Goal: Communication & Community: Answer question/provide support

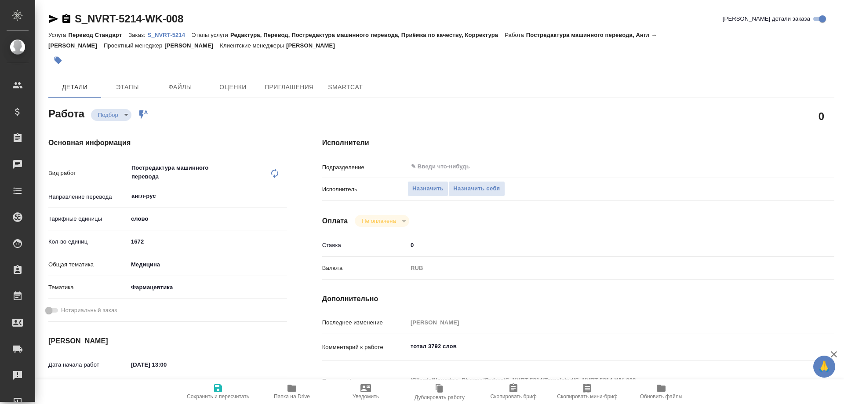
type textarea "x"
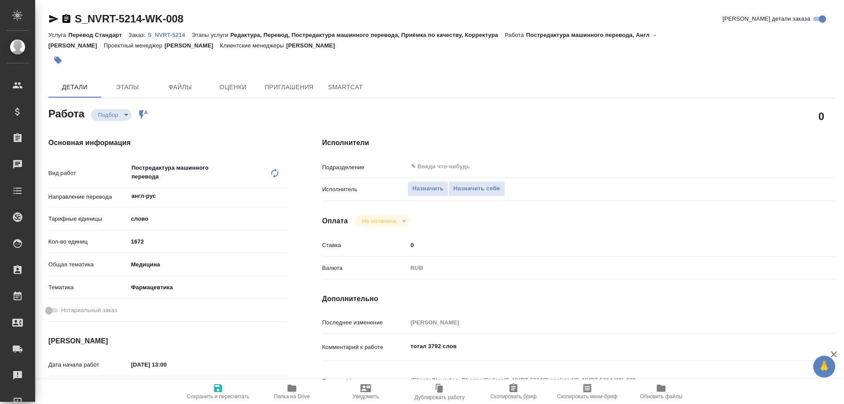
type textarea "x"
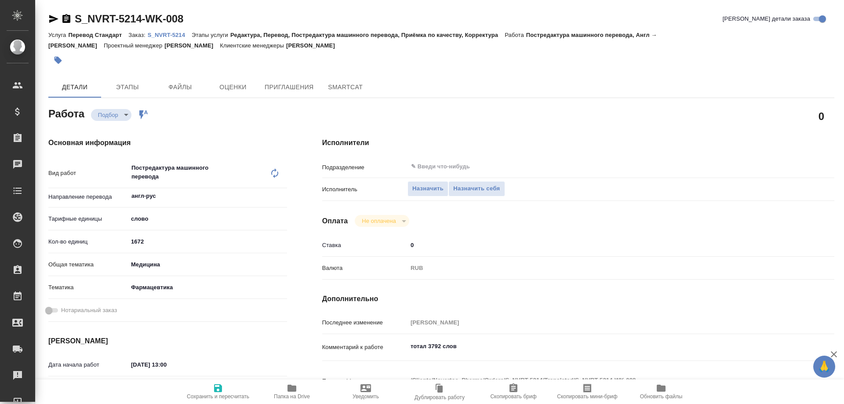
type textarea "x"
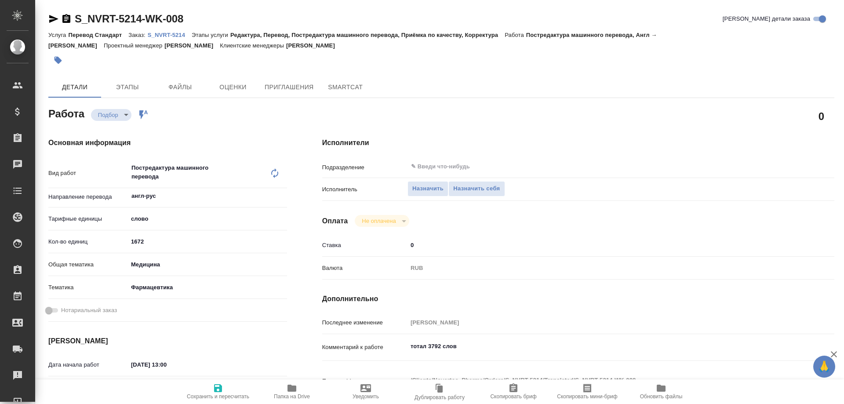
type textarea "x"
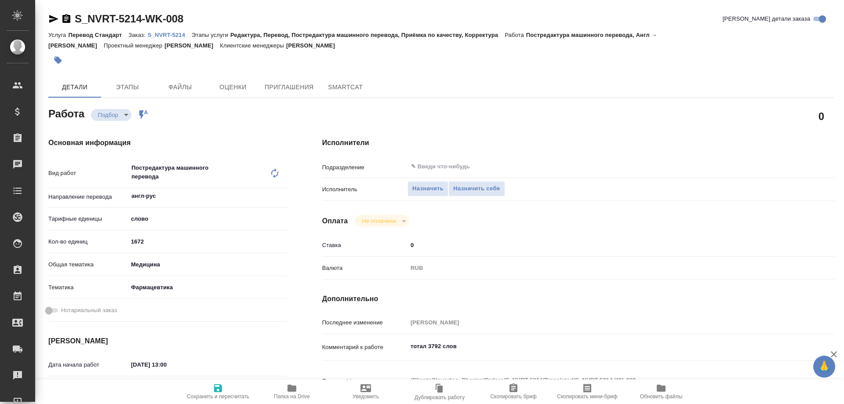
type textarea "x"
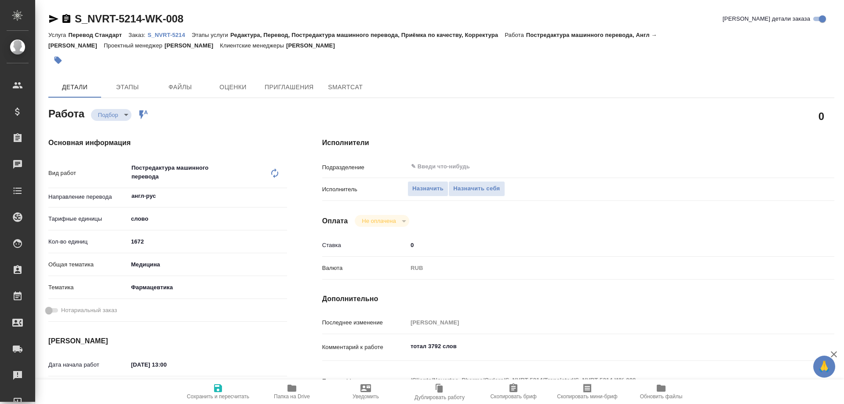
type textarea "x"
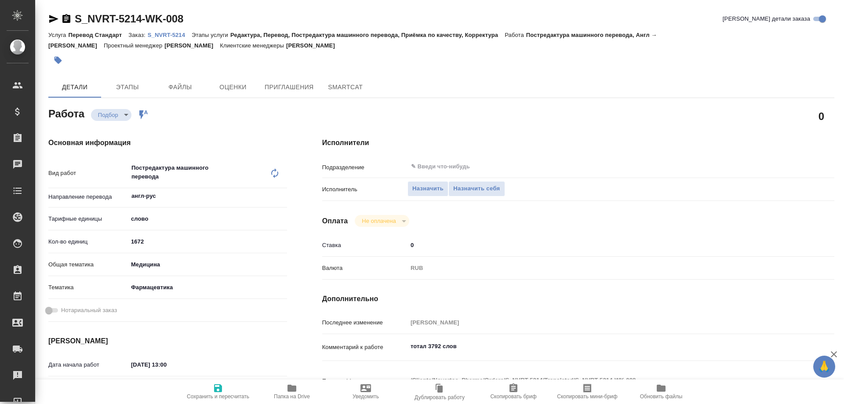
type textarea "x"
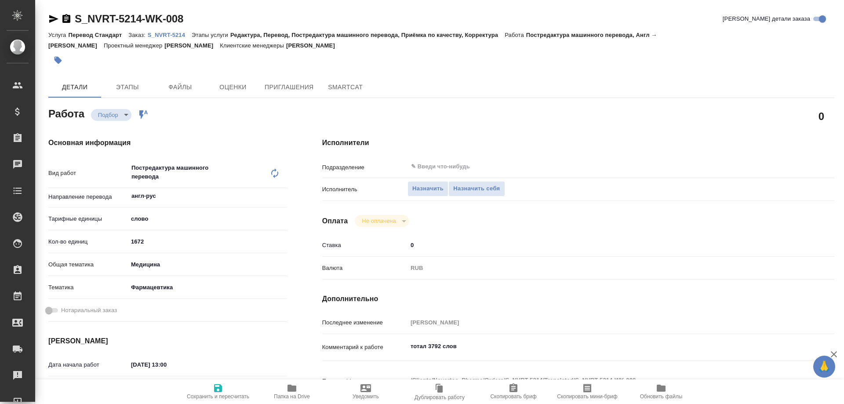
scroll to position [220, 0]
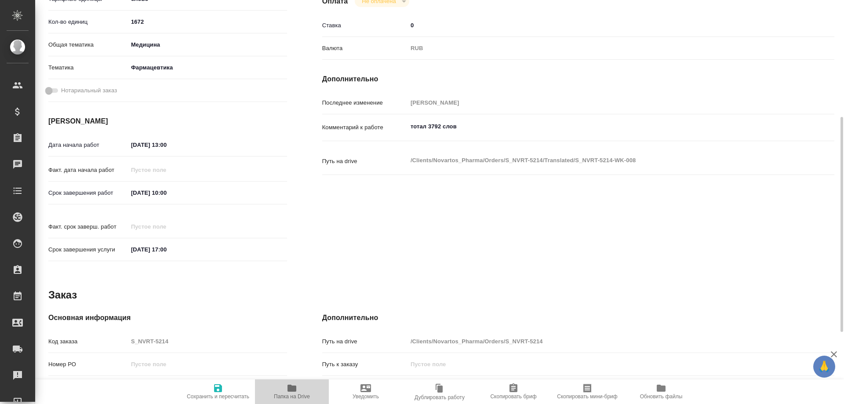
click at [292, 386] on icon "button" at bounding box center [292, 388] width 9 height 7
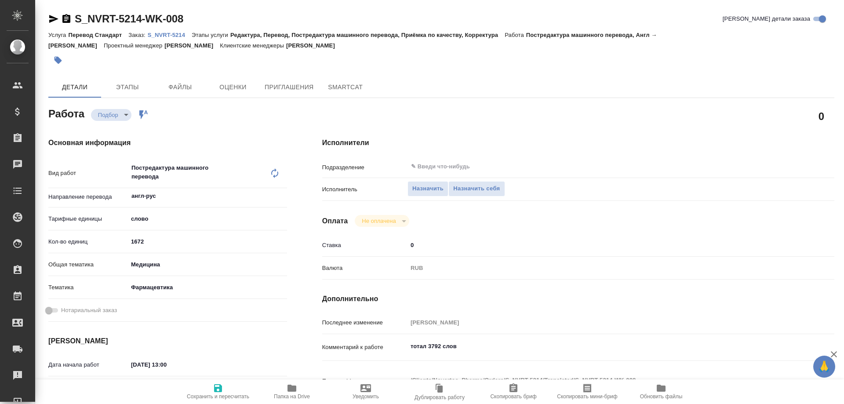
type textarea "x"
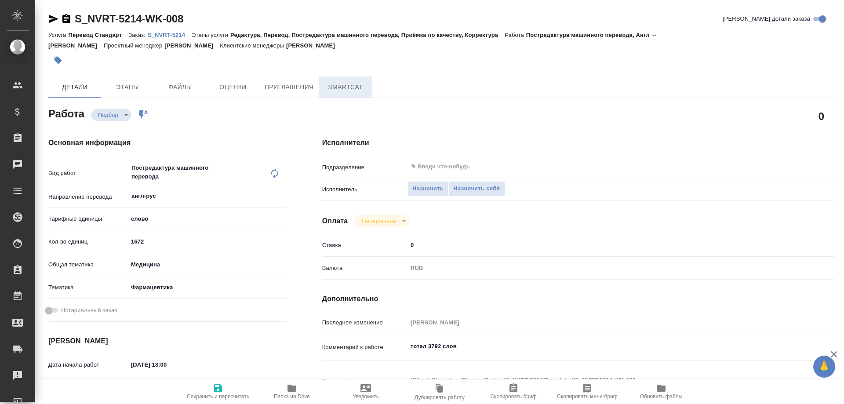
type textarea "x"
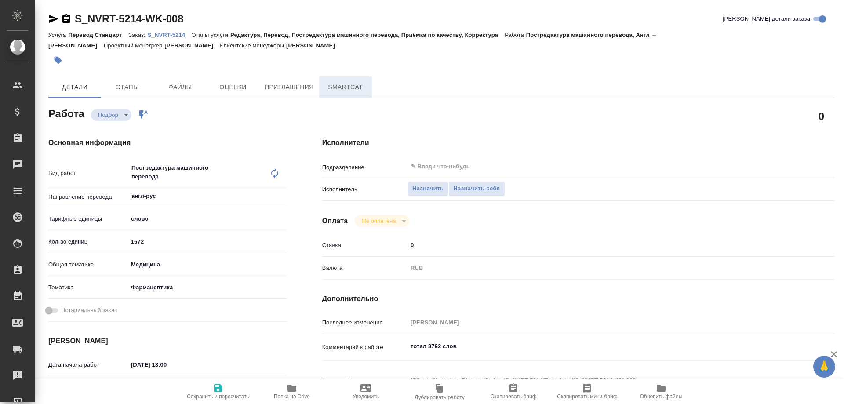
type textarea "x"
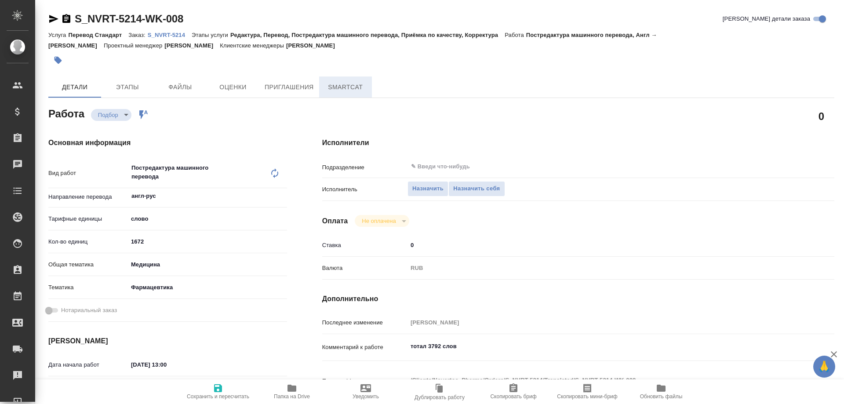
type textarea "x"
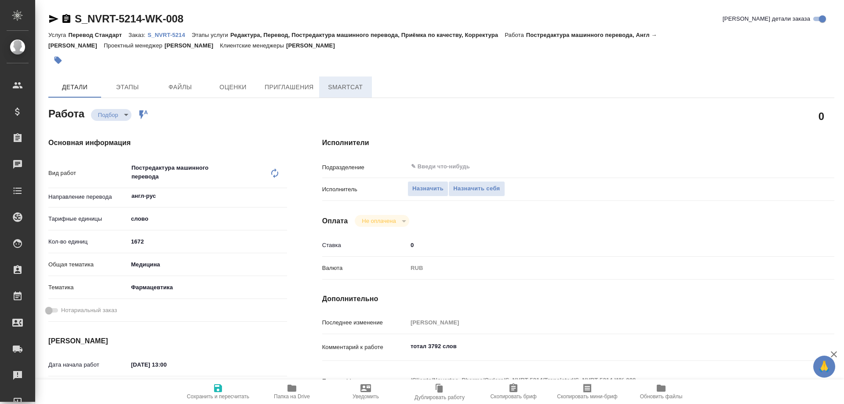
type textarea "x"
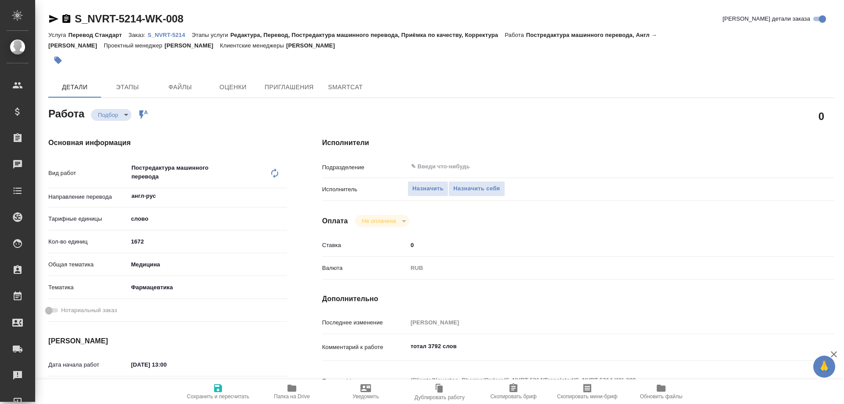
click at [174, 34] on p "S_NVRT-5214" at bounding box center [170, 35] width 44 height 7
type textarea "x"
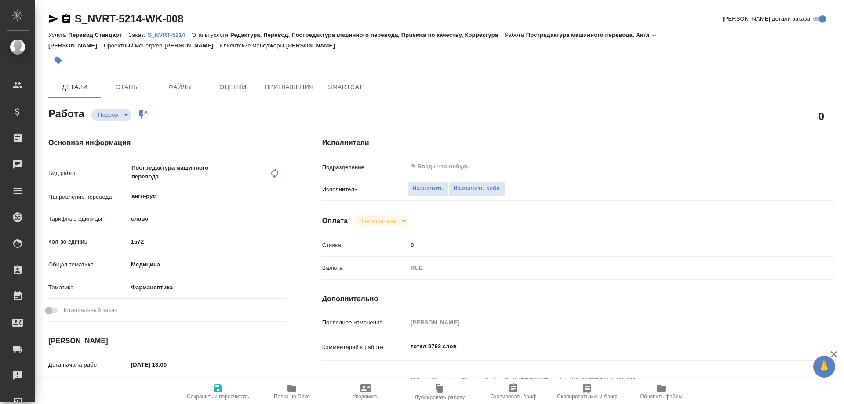
type textarea "x"
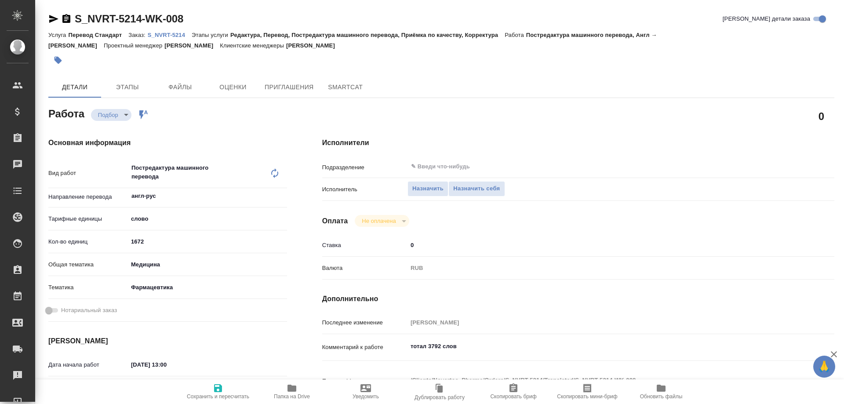
type textarea "x"
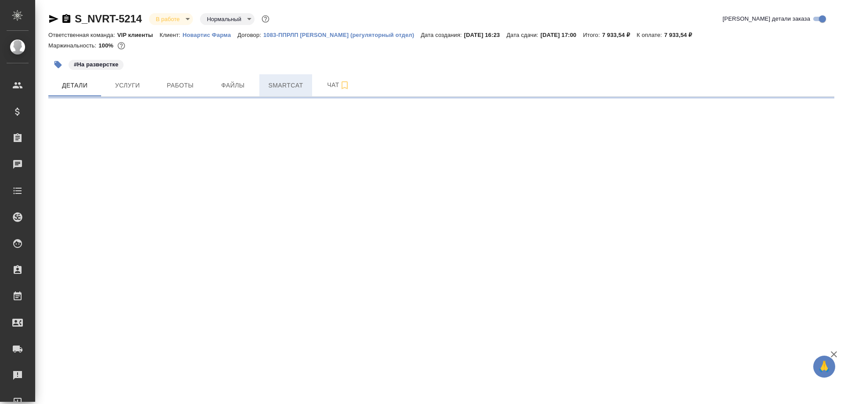
select select "RU"
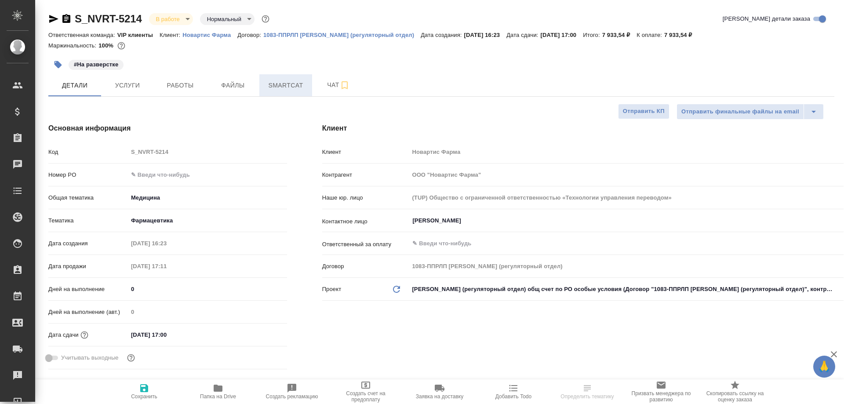
click at [280, 87] on span "Smartcat" at bounding box center [286, 85] width 42 height 11
type textarea "x"
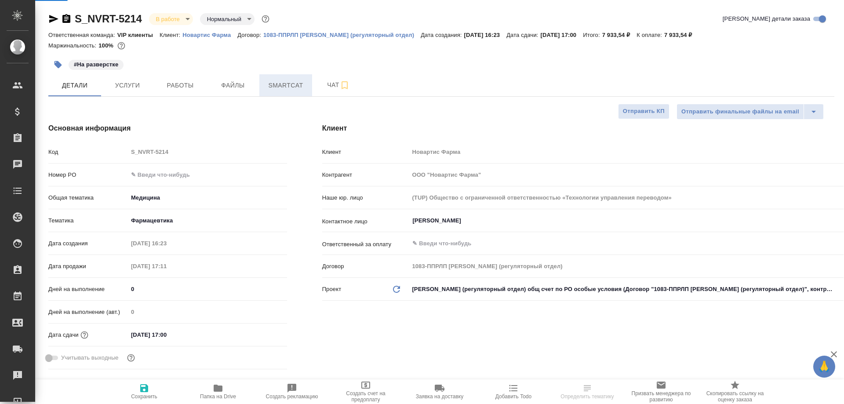
type textarea "x"
type input "[PERSON_NAME]"
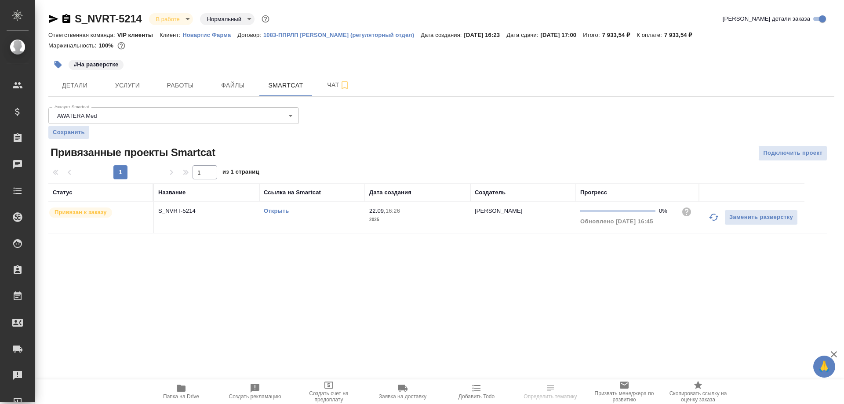
click at [279, 209] on link "Открыть" at bounding box center [276, 211] width 25 height 7
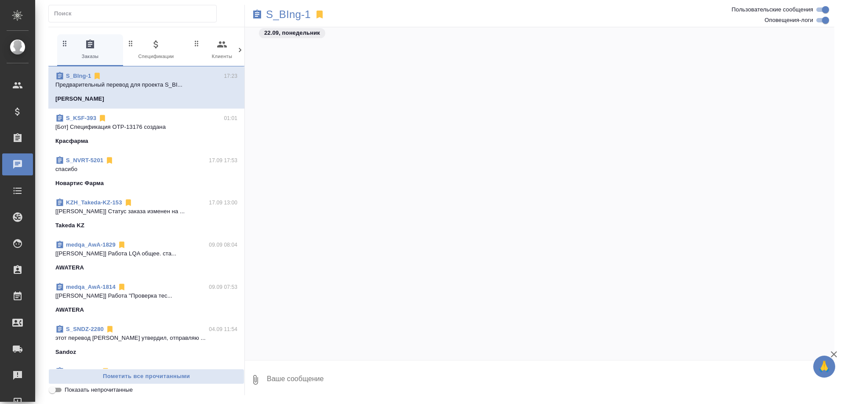
scroll to position [2328, 0]
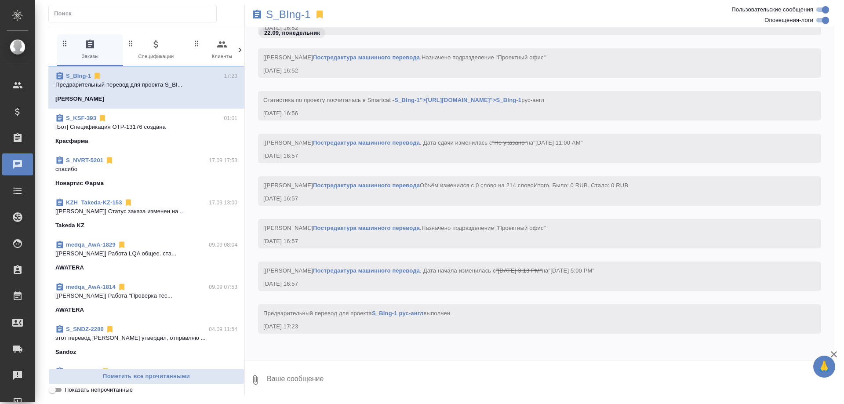
click at [78, 72] on p "S_BIng-1" at bounding box center [78, 76] width 25 height 9
click at [296, 16] on p "S_BIng-1" at bounding box center [288, 14] width 45 height 9
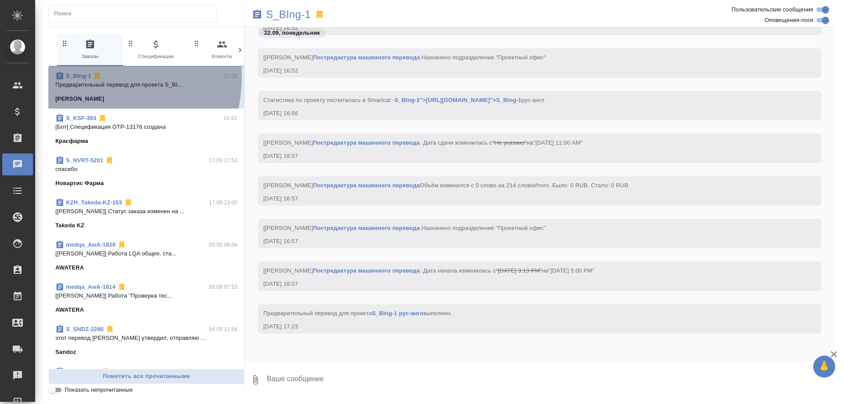
click at [81, 76] on link "S_BIng-1" at bounding box center [78, 76] width 25 height 7
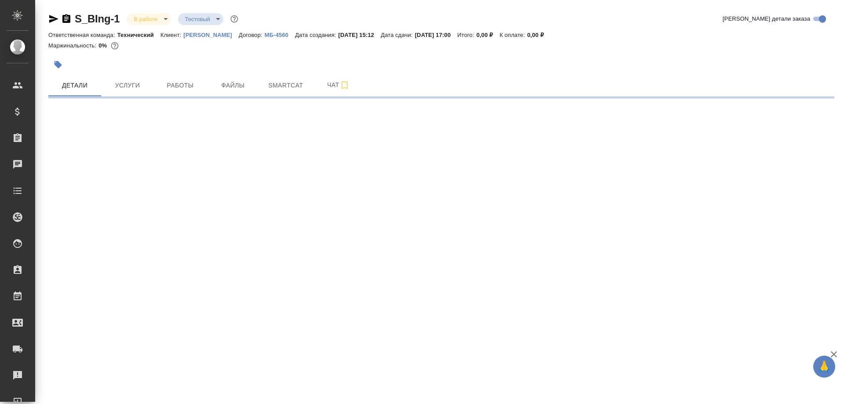
select select "RU"
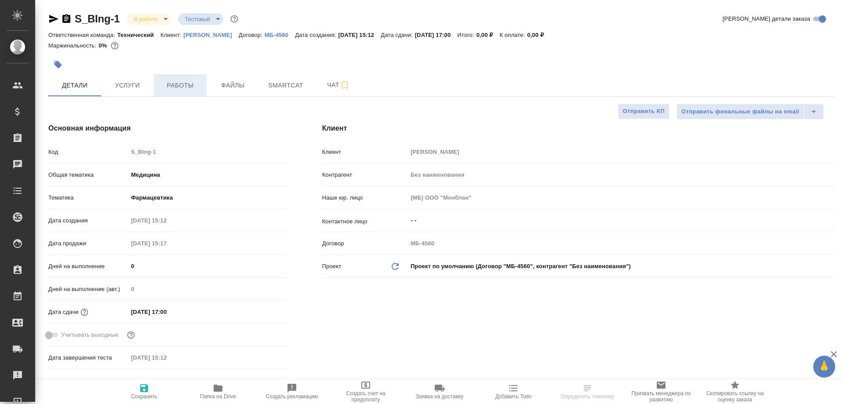
type textarea "x"
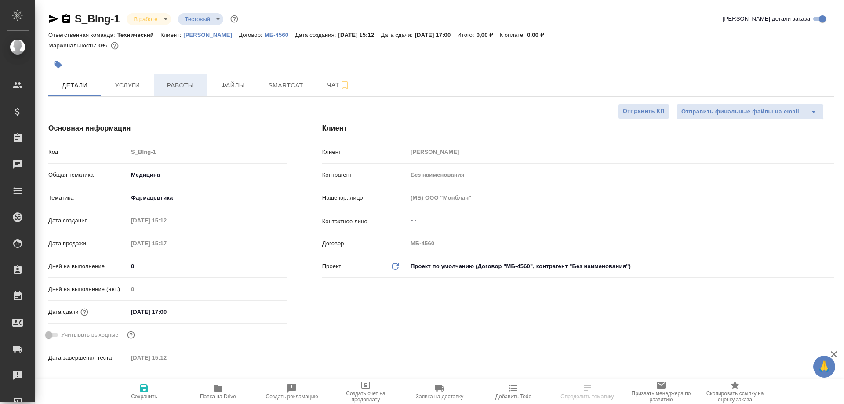
type textarea "x"
click at [181, 87] on span "Работы" at bounding box center [180, 85] width 42 height 11
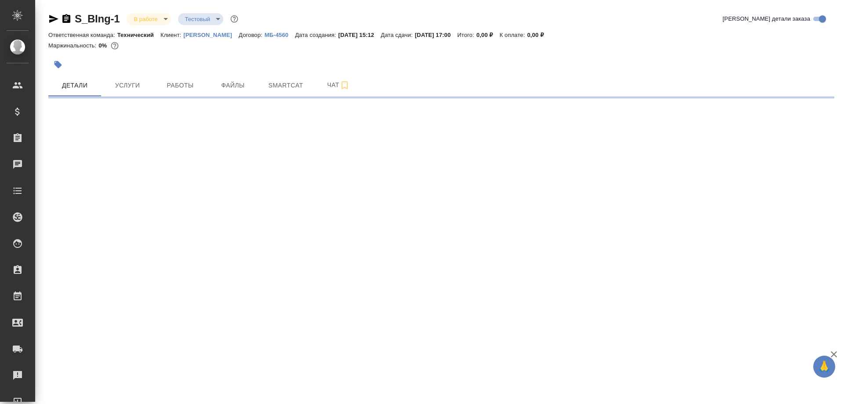
select select "RU"
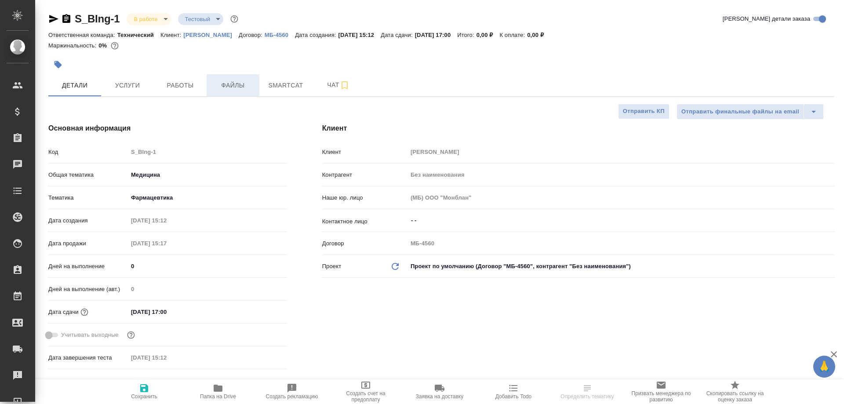
type textarea "x"
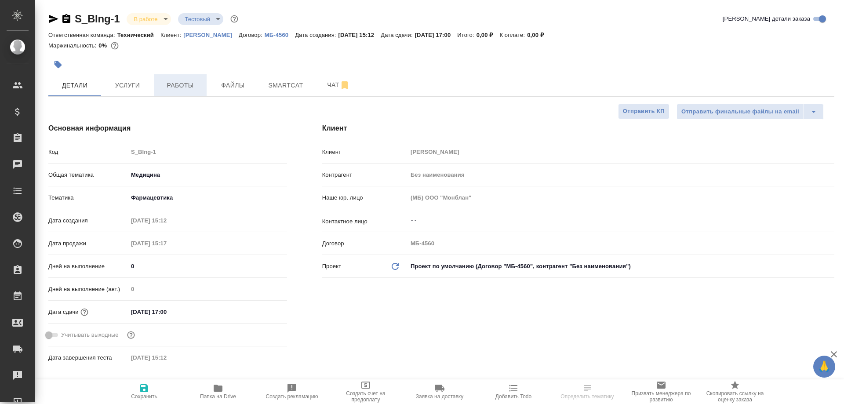
type textarea "x"
click at [183, 87] on span "Работы" at bounding box center [180, 85] width 42 height 11
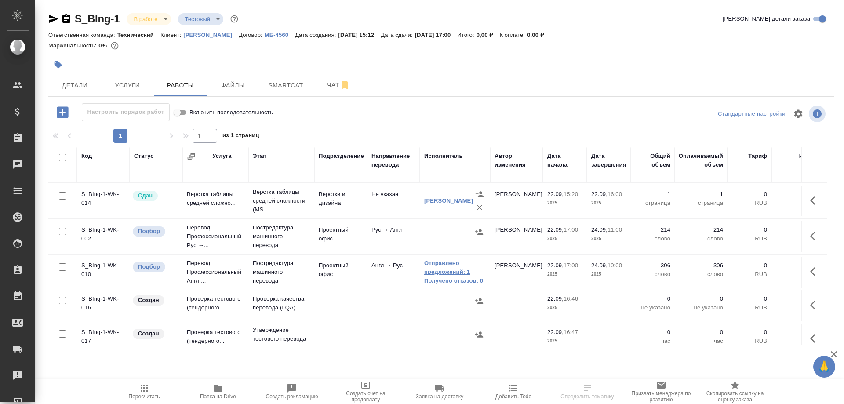
click at [447, 267] on link "Отправлено предложений: 1" at bounding box center [455, 268] width 62 height 18
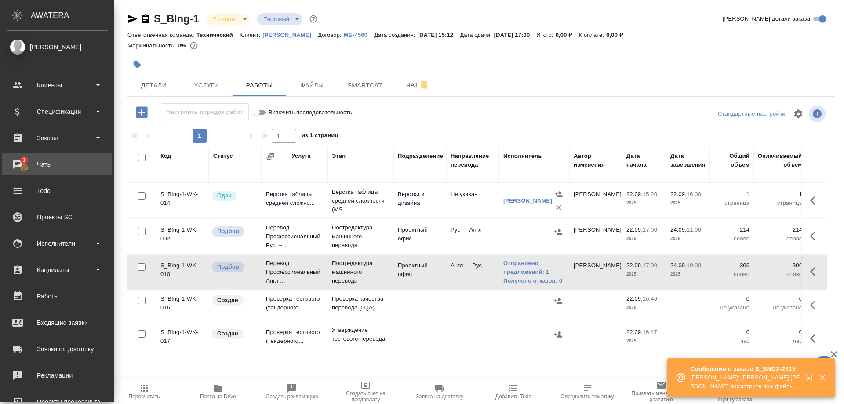
click at [46, 162] on div "Чаты" at bounding box center [57, 164] width 101 height 13
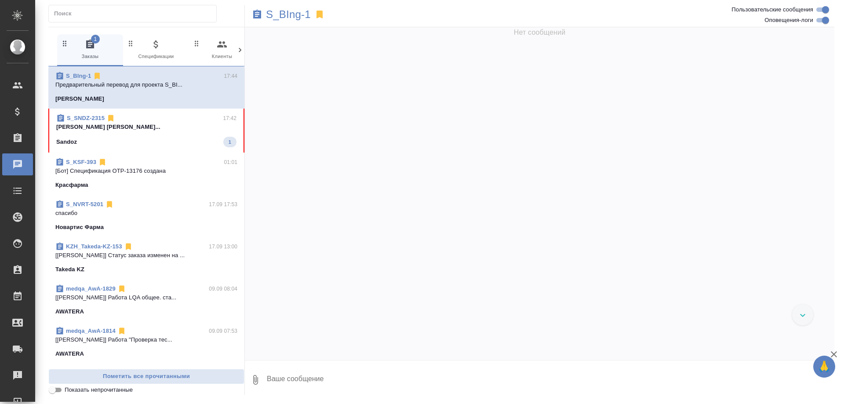
scroll to position [2307, 0]
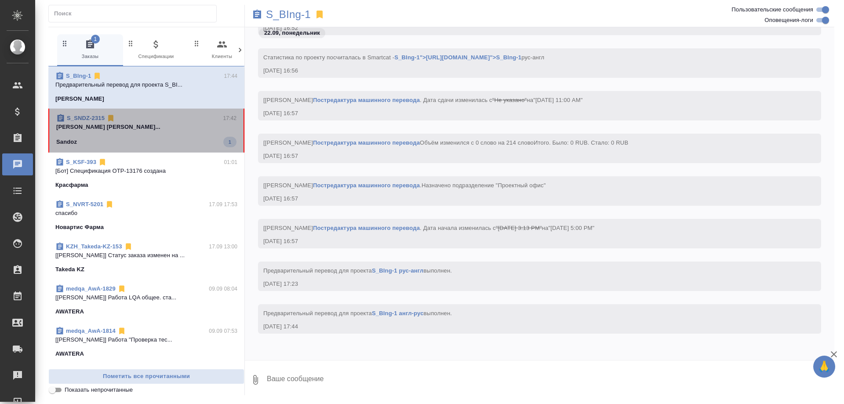
click at [180, 120] on div "S_SNDZ-2315 17:42" at bounding box center [146, 118] width 180 height 9
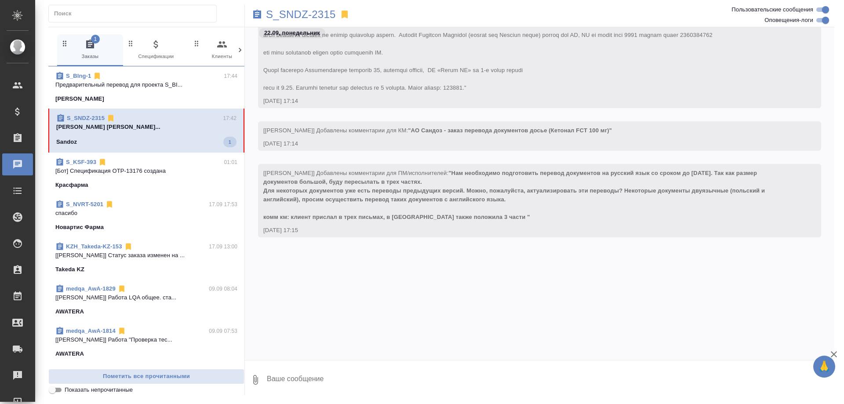
scroll to position [106, 0]
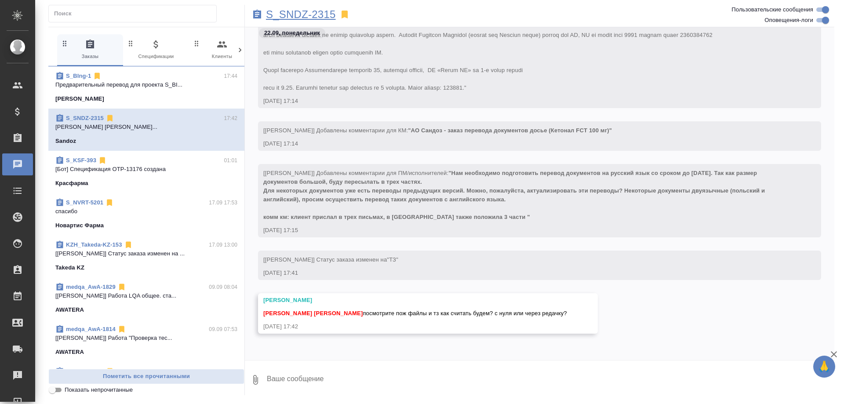
click at [313, 14] on p "S_SNDZ-2315" at bounding box center [301, 14] width 70 height 9
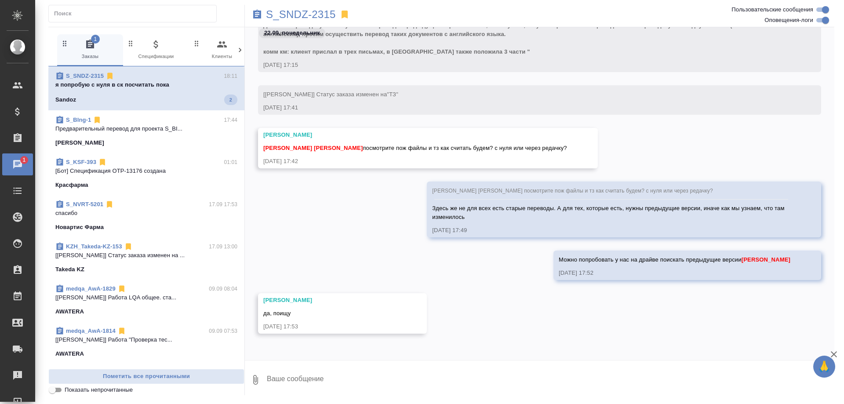
scroll to position [417, 0]
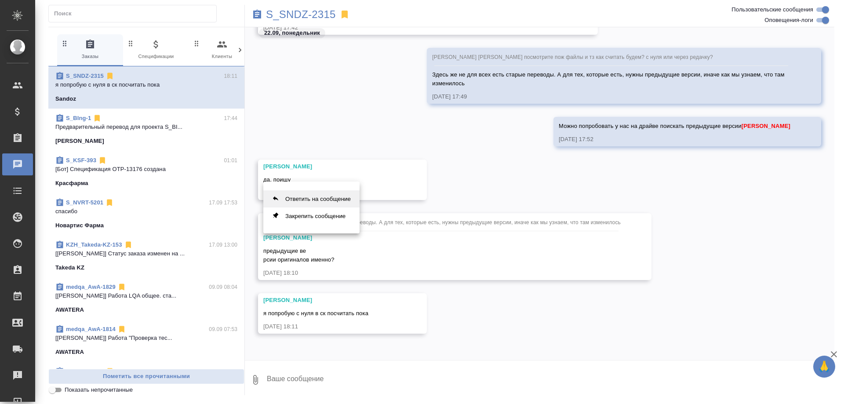
click at [335, 197] on button "Ответить на сообщение" at bounding box center [311, 198] width 96 height 17
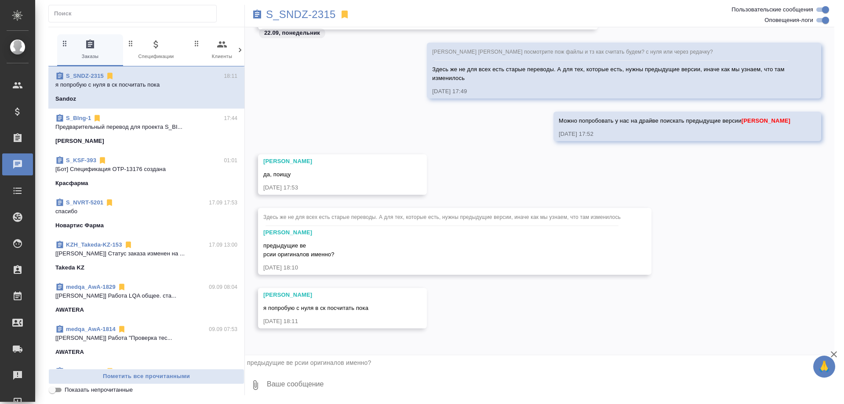
click at [277, 377] on textarea at bounding box center [550, 385] width 568 height 30
type textarea "Да, иначе как посмотреть, что изменилось?"
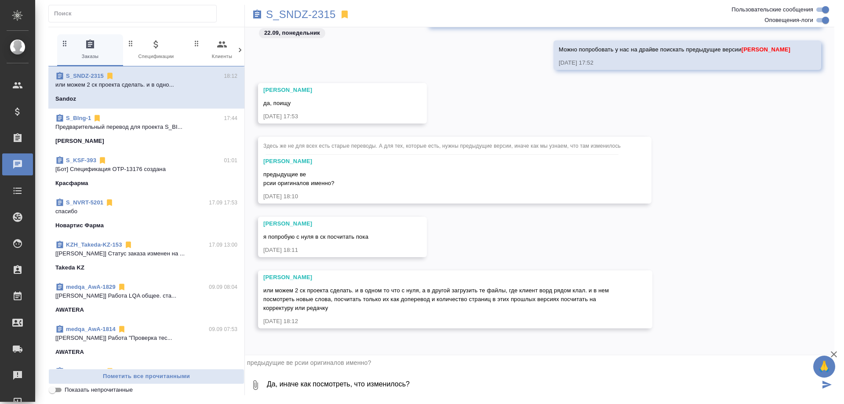
click at [441, 353] on div "22.09, понедельник Горшкова Валентина Соловьева Елена посмотрите пож файлы и тз…" at bounding box center [540, 191] width 590 height 328
click at [837, 354] on icon "button" at bounding box center [834, 354] width 11 height 11
drag, startPoint x: 437, startPoint y: 381, endPoint x: 251, endPoint y: 388, distance: 186.5
click at [251, 388] on div "0 Да, иначе как посмотреть, что изменилось?" at bounding box center [540, 385] width 590 height 30
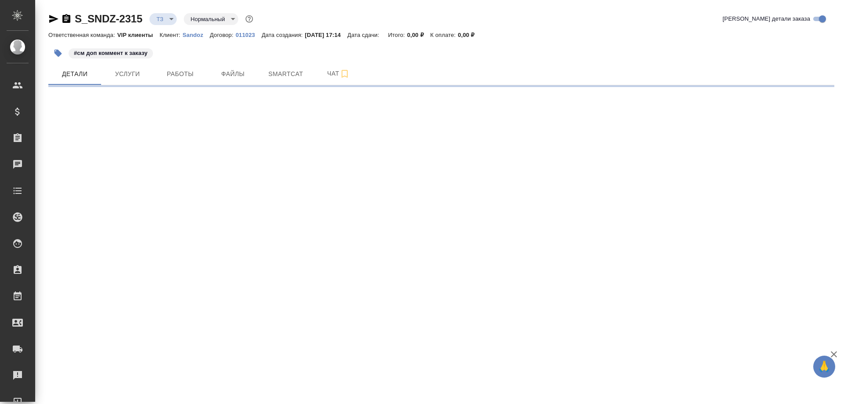
select select "RU"
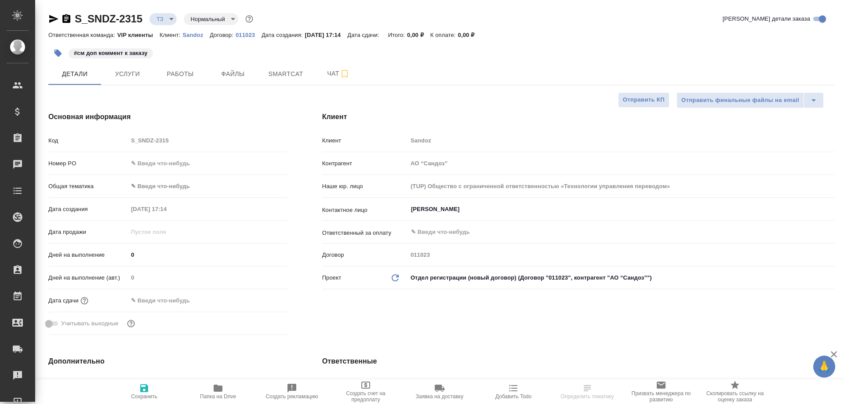
type textarea "x"
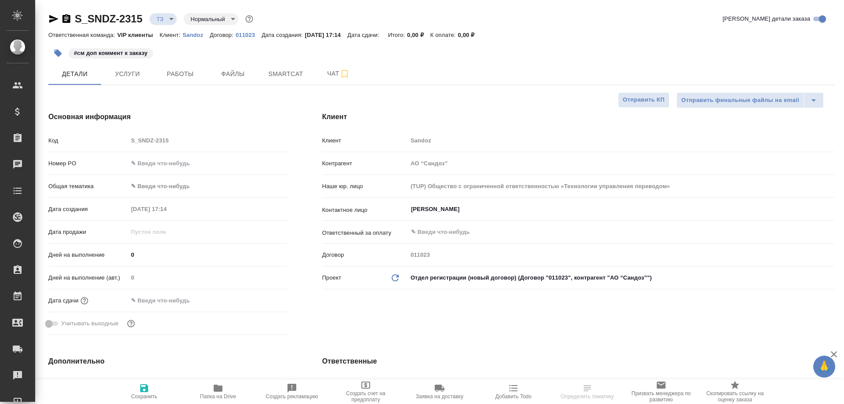
type textarea "x"
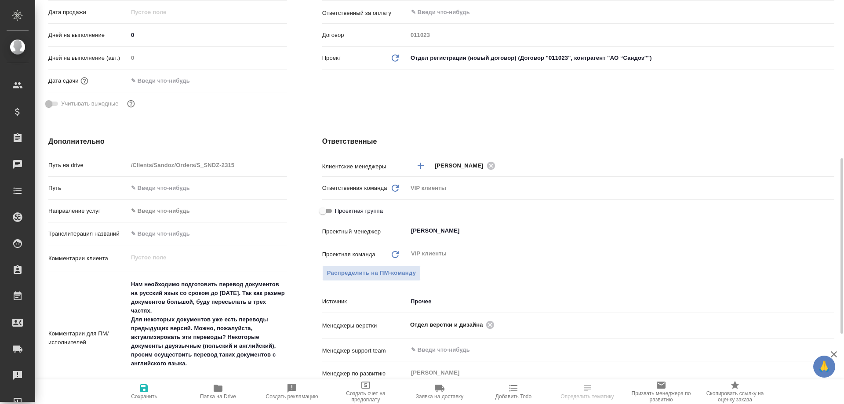
scroll to position [352, 0]
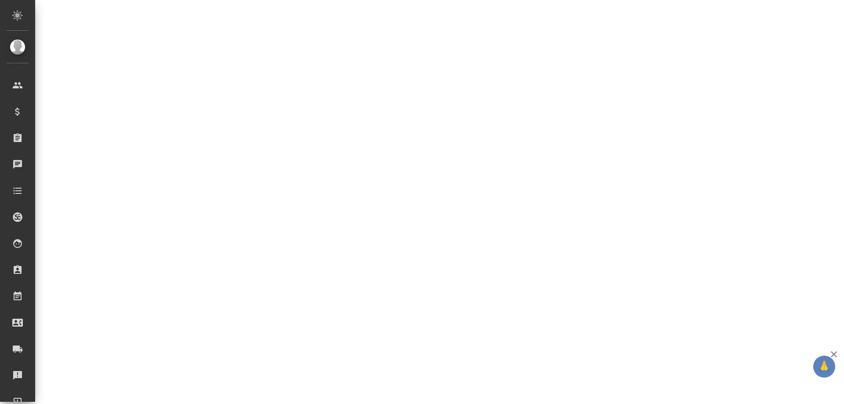
select select "RU"
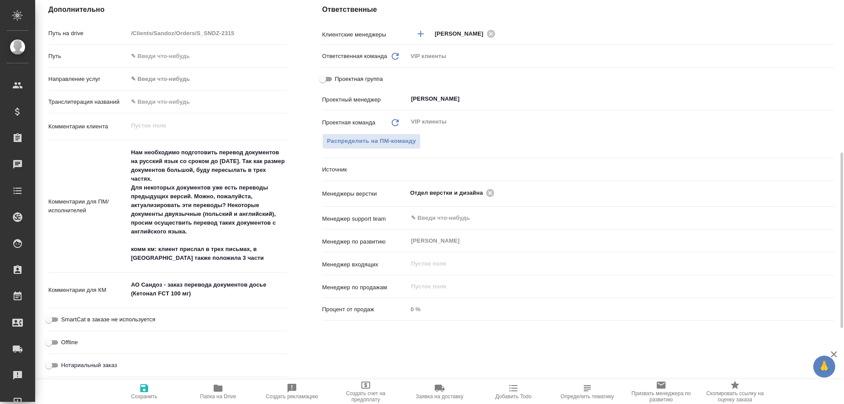
type textarea "x"
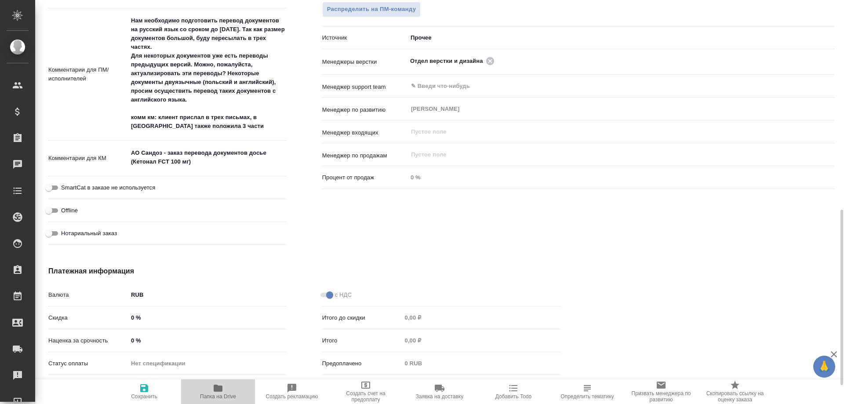
click at [217, 392] on icon "button" at bounding box center [218, 388] width 11 height 11
type textarea "x"
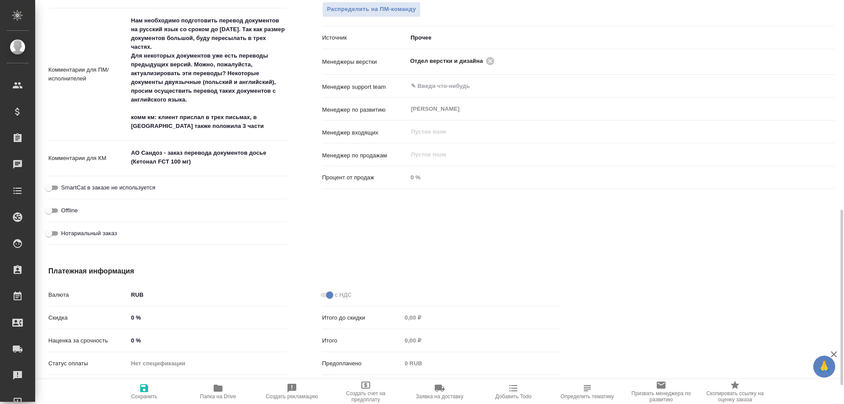
type textarea "x"
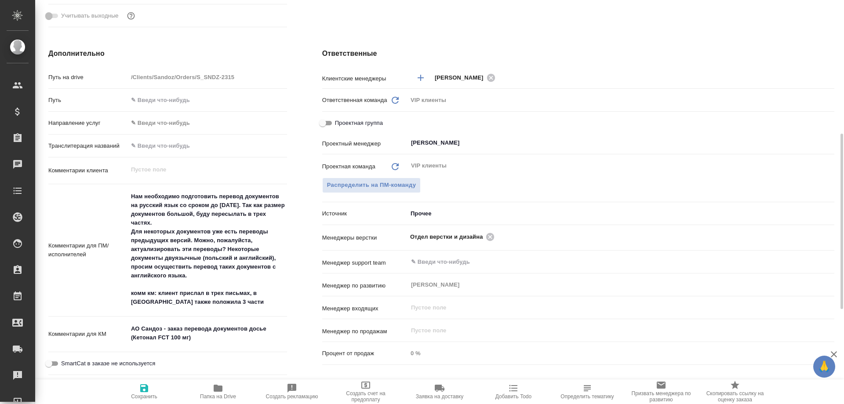
type textarea "x"
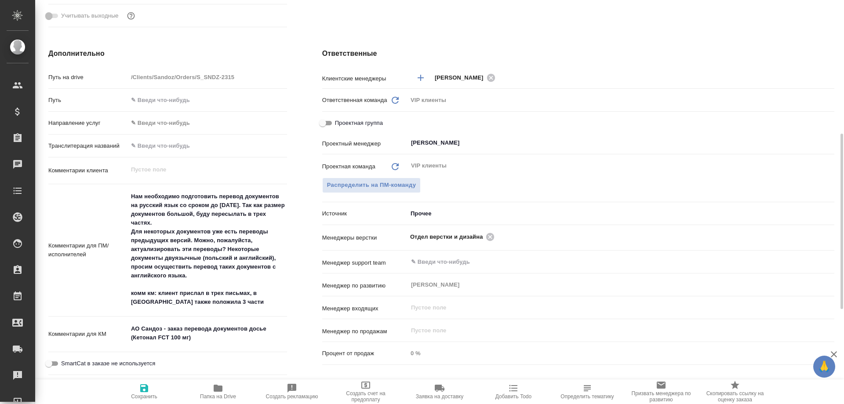
type textarea "x"
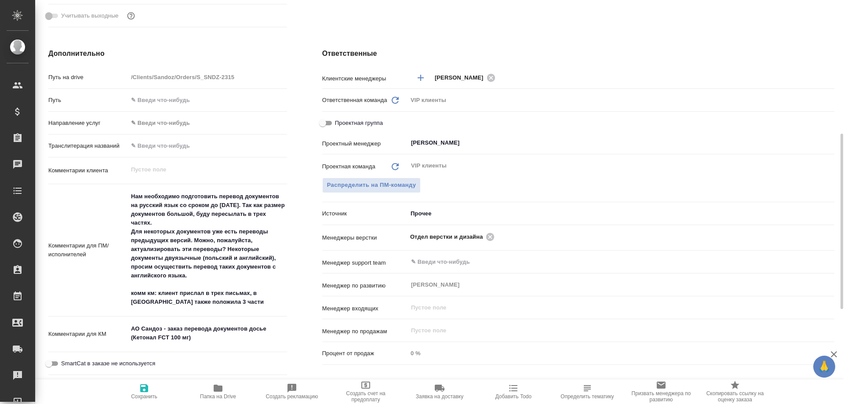
type textarea "x"
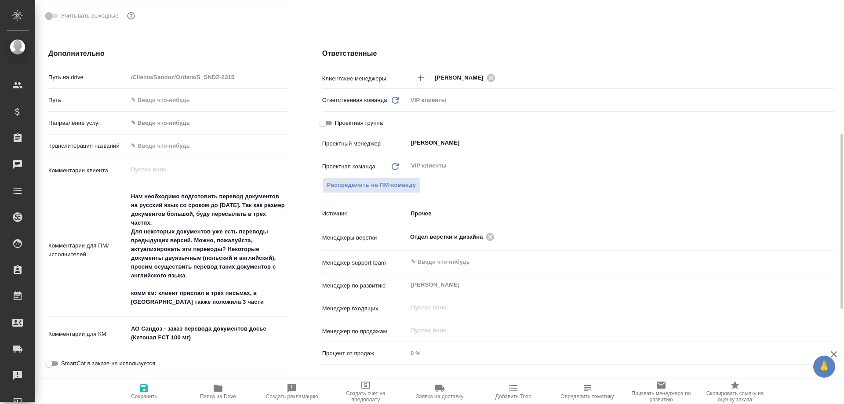
type textarea "x"
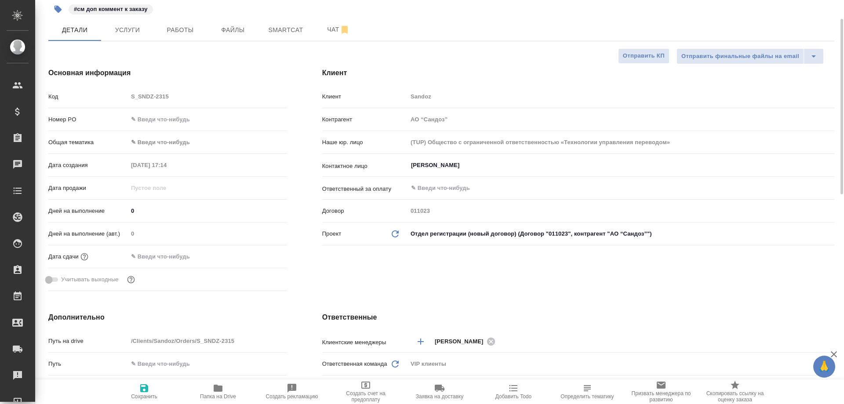
scroll to position [0, 0]
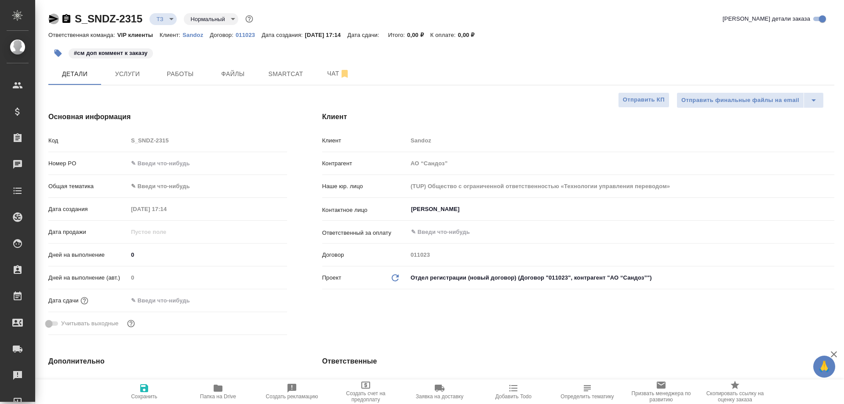
click at [51, 15] on icon "button" at bounding box center [53, 19] width 11 height 11
type textarea "x"
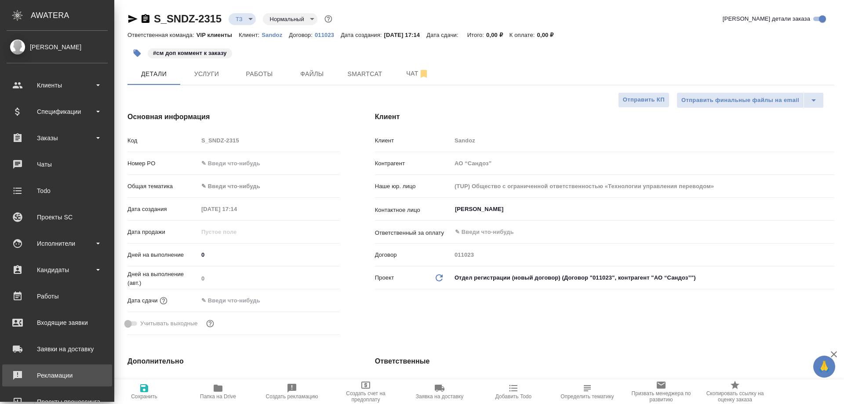
type textarea "x"
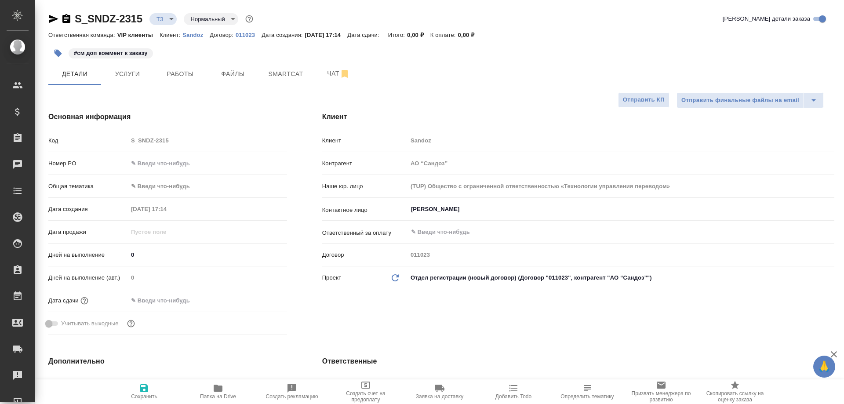
type textarea "x"
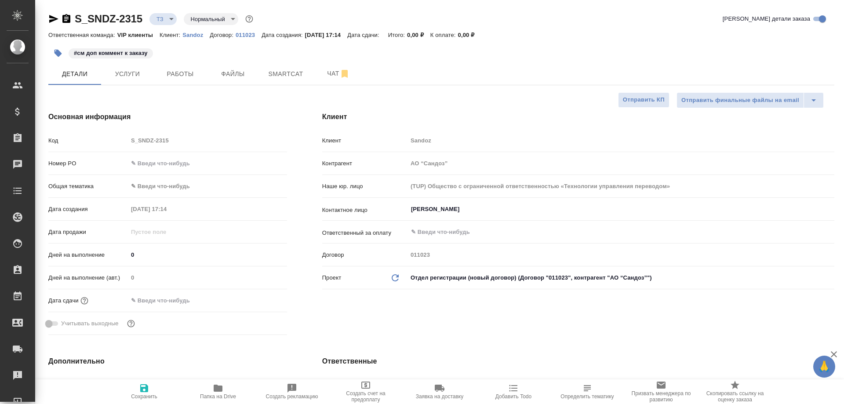
type textarea "x"
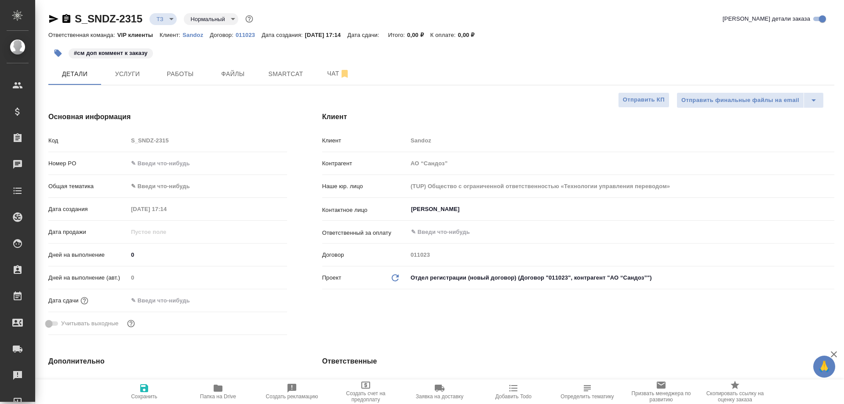
type textarea "x"
click at [328, 74] on span "Чат" at bounding box center [338, 73] width 42 height 11
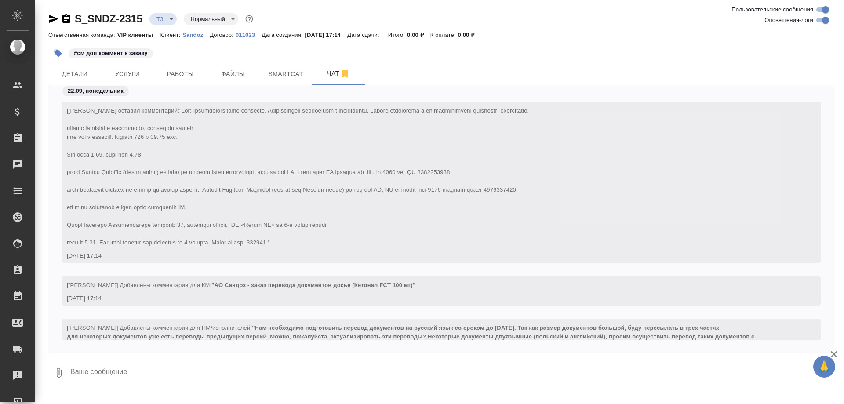
scroll to position [153, 0]
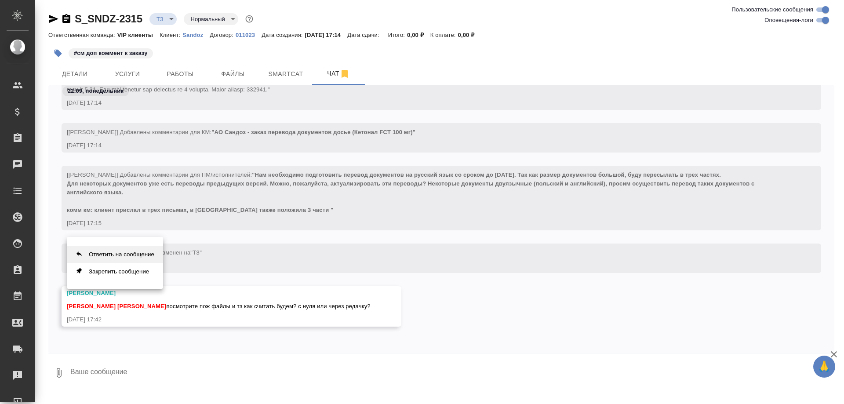
click at [142, 251] on button "Ответить на сообщение" at bounding box center [115, 254] width 96 height 17
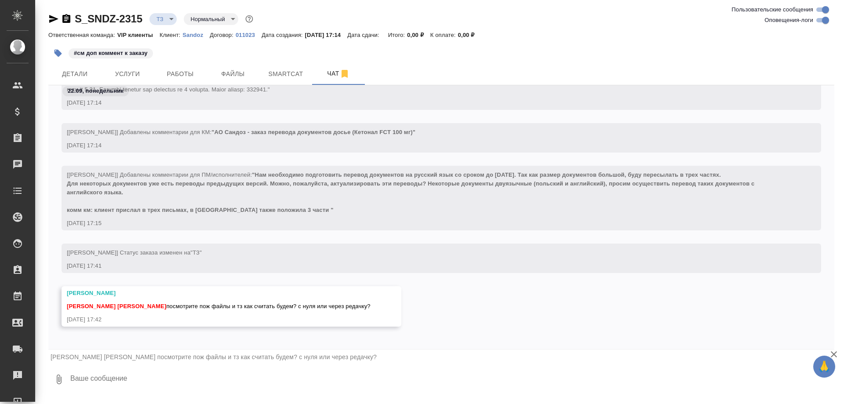
click at [116, 383] on textarea at bounding box center [451, 379] width 765 height 30
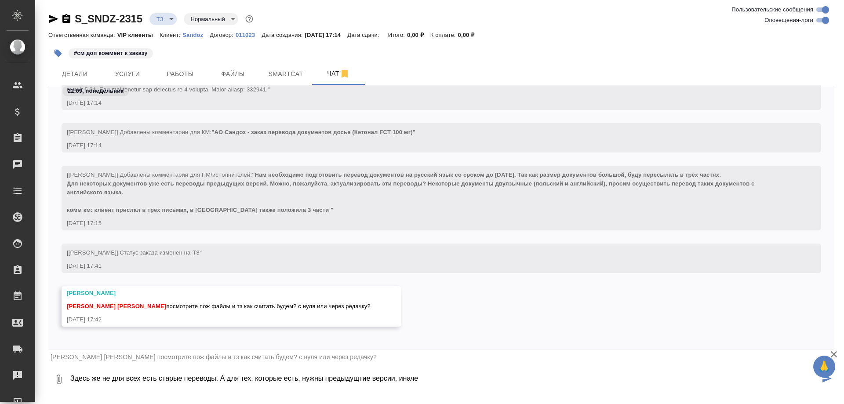
click at [360, 380] on textarea "Здесь же не для всех есть старые переводы. А для тех, которые есть, нужны преды…" at bounding box center [444, 379] width 750 height 30
click at [447, 381] on textarea "Здесь же не для всех есть старые переводы. А для тех, которые есть, нужны преды…" at bounding box center [444, 379] width 750 height 30
type textarea "Здесь же не для всех есть старые переводы. А для тех, которые есть, нужны преды…"
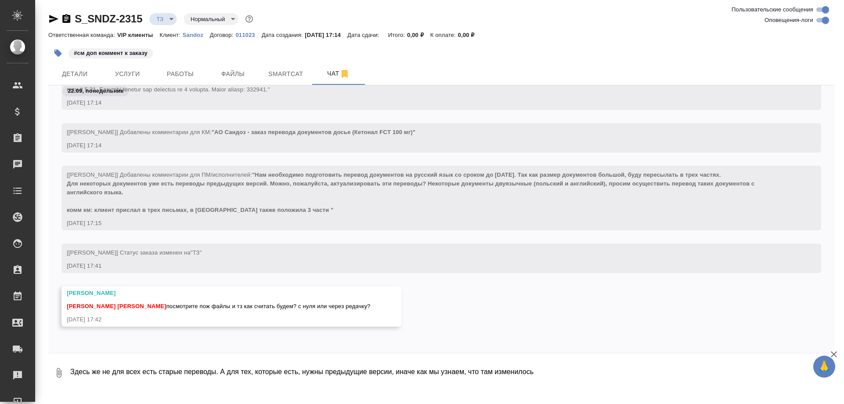
scroll to position [213, 0]
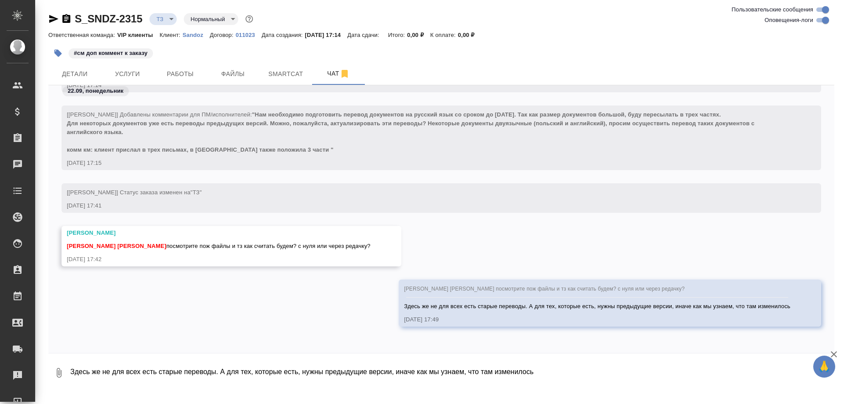
click at [141, 375] on textarea "Здесь же не для всех есть старые переводы. А для тех, которые есть, нужны преды…" at bounding box center [451, 373] width 765 height 30
type textarea "Е"
drag, startPoint x: 299, startPoint y: 372, endPoint x: 67, endPoint y: 381, distance: 232.3
click at [67, 381] on div "0 Можно попробовать у нас на драйве поискать предыдущие версии" at bounding box center [441, 373] width 786 height 30
click at [305, 367] on textarea "Можно попробовать у нас на драйве поискать предыдущие версии" at bounding box center [444, 373] width 750 height 30
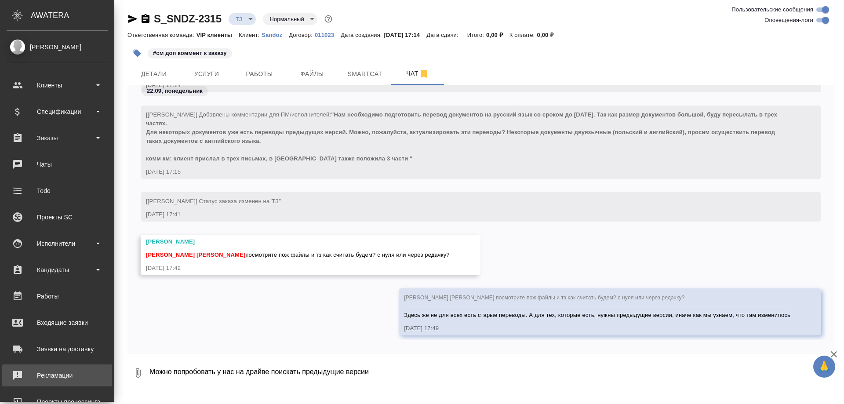
drag, startPoint x: 308, startPoint y: 372, endPoint x: 22, endPoint y: 377, distance: 286.7
click at [22, 377] on div ".cls-1 fill:#fff; AWATERA Solovyova Elena Клиенты Спецификации Заказы 0 Чаты To…" at bounding box center [422, 202] width 844 height 404
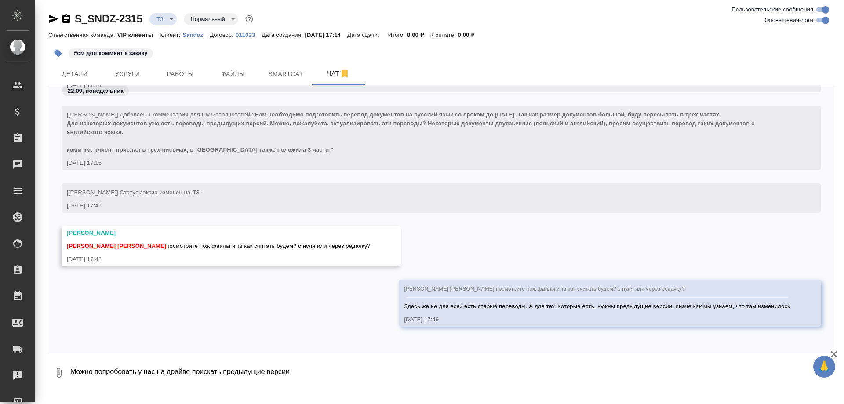
click at [69, 371] on textarea "Можно попробовать у нас на драйве поискать предыдущие версии" at bounding box center [444, 373] width 750 height 30
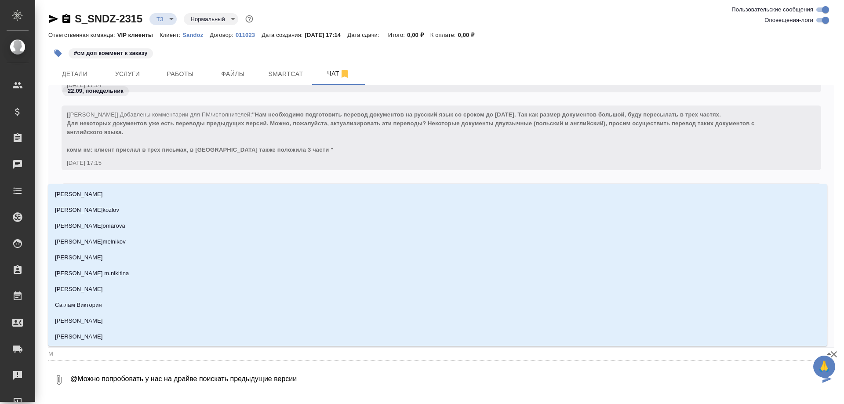
type textarea "@ Можно попробовать у нас на драйве поискать предыдущие версии"
type input "М"
type textarea "@U Можно попробовать у нас на драйве поискать предыдущие версии"
type input "U"
type textarea "@Uj Можно попробовать у нас на драйве поискать предыдущие версии"
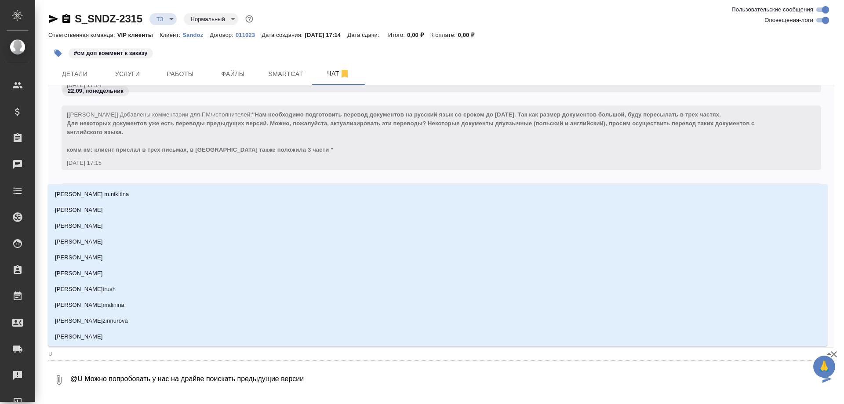
type input "Uj"
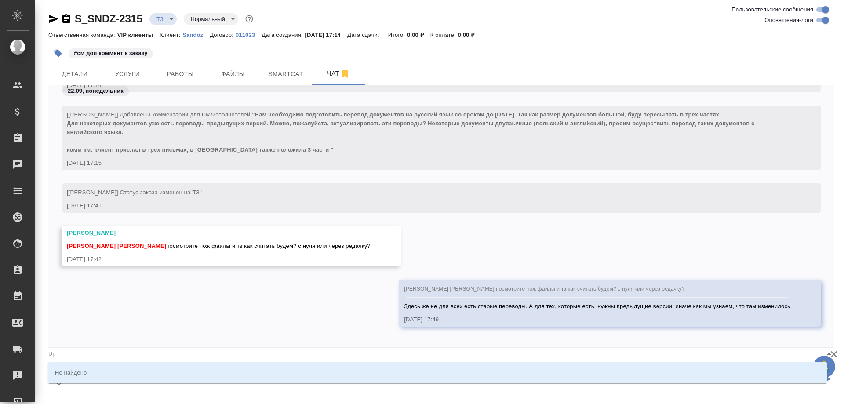
type textarea "@Ujh Можно попробовать у нас на драйве поискать предыдущие версии"
type input "Ujh"
type textarea "@Uj Можно попробовать у нас на драйве поискать предыдущие версии"
type input "Uj"
type textarea "@U Можно попробовать у нас на драйве поискать предыдущие версии"
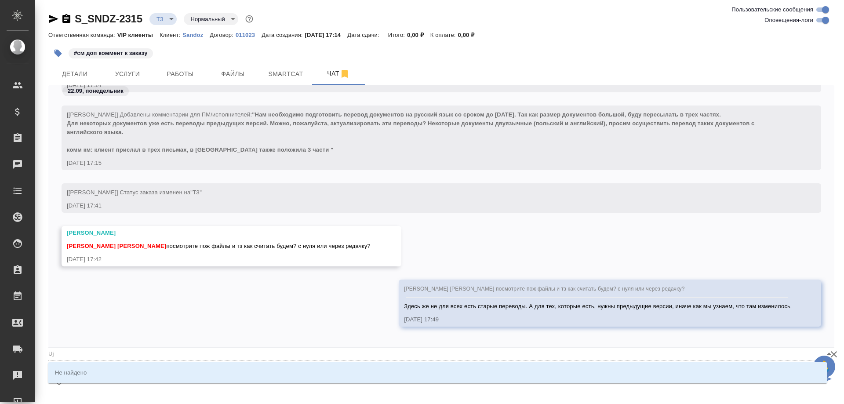
type input "U"
type textarea "@ Можно попробовать у нас на драйве поискать предыдущие версии"
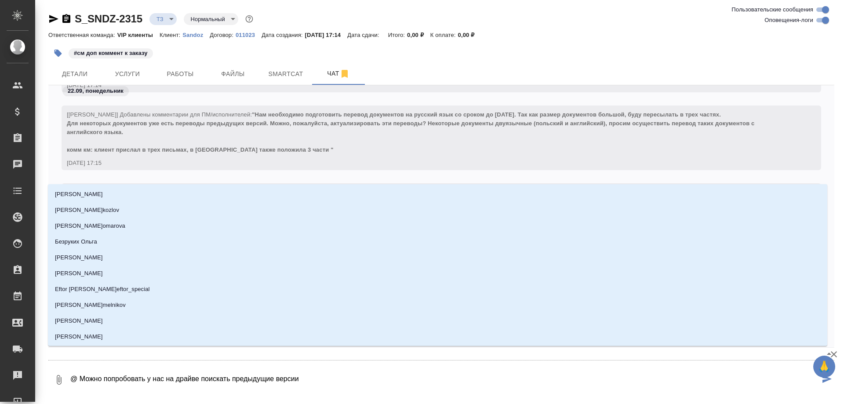
type textarea "@Г Можно попробовать у нас на драйве поискать предыдущие версии"
type input "Г"
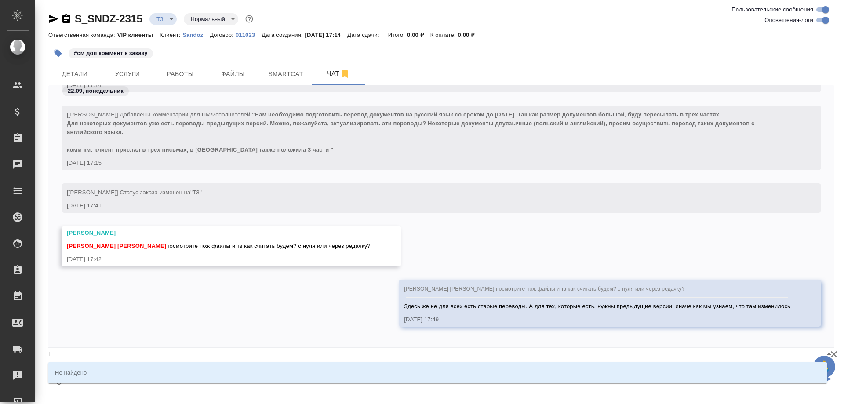
type textarea "@Го Можно попробовать у нас на драйве поискать предыдущие версии"
type input "Го"
type textarea "@Гор Можно попробовать у нас на драйве поискать предыдущие версии"
type input "Гор"
type textarea "@Горш Можно попробовать у нас на драйве поискать предыдущие версии"
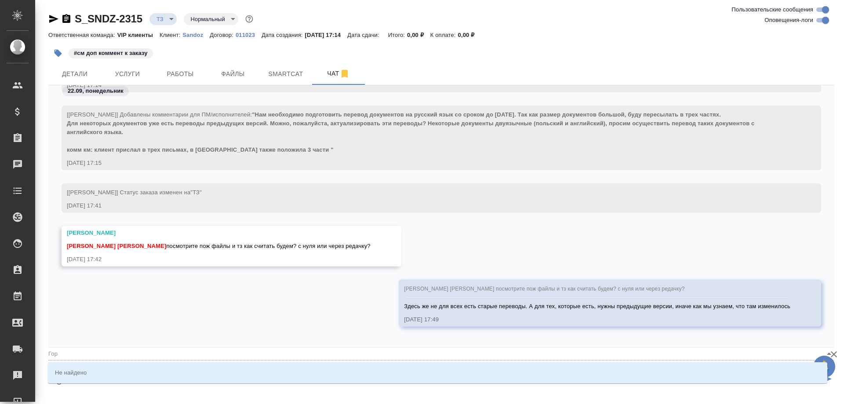
type input "Горш"
type textarea "@Горшк Можно попробовать у нас на драйве поискать предыдущие версии"
type input "Горшк"
type textarea "@Горшко Можно попробовать у нас на драйве поискать предыдущие версии"
type input "Горшко"
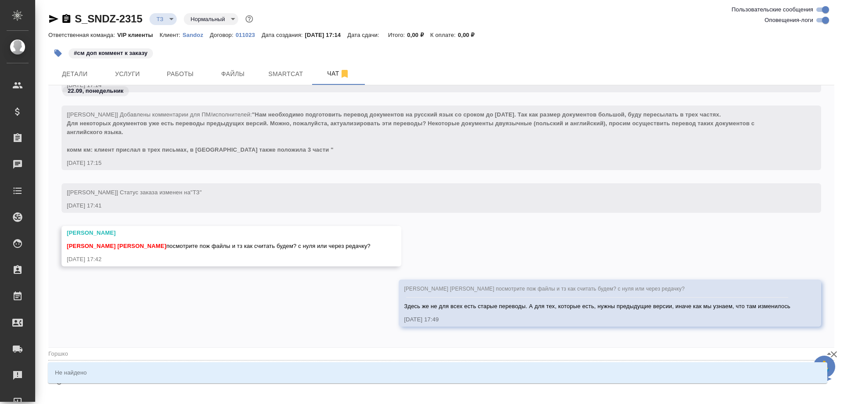
type textarea "@Горшков Можно попробовать у нас на драйве поискать предыдущие версии"
type input "Горшков"
type textarea "@Горшкова Можно попробовать у нас на драйве поискать предыдущие версии"
type input "Горшкова"
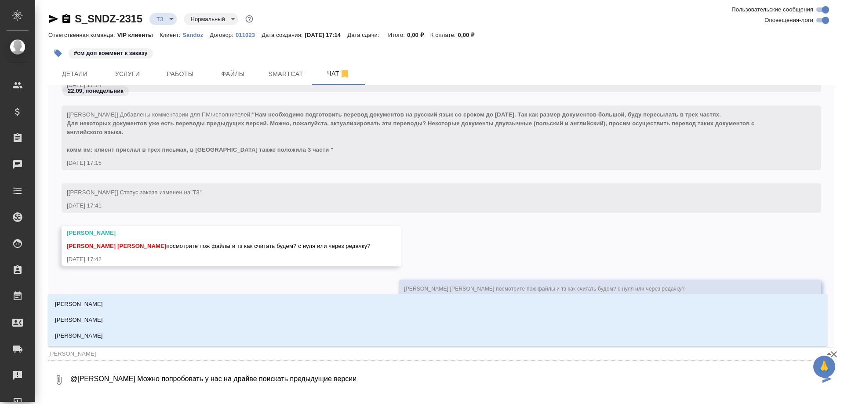
type textarea "@Горшкова Можно попробовать у нас на драйве поискать предыдущие версии"
type input "Горшкова"
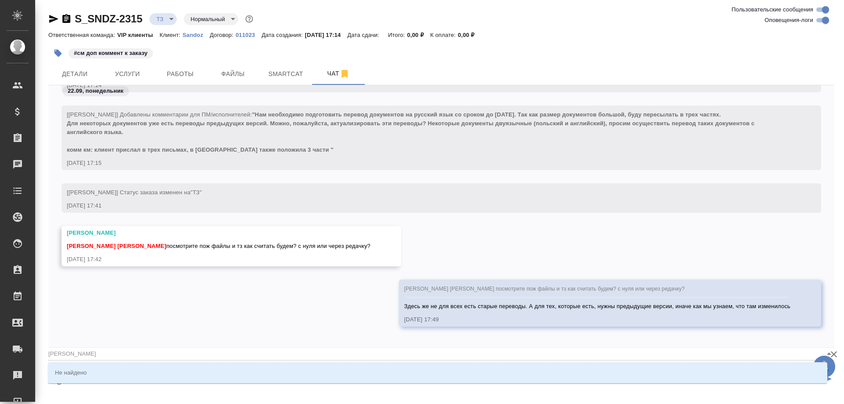
type textarea "@Горшкова Можно попробовать у нас на драйве поискать предыдущие версии"
type input "Горшкова"
type textarea "@Горшкова В Можно попробовать у нас на драйве поискать предыдущие версии"
type input "Горшкова В"
type textarea "@Горшкова Вл Можно попробовать у нас на драйве поискать предыдущие версии"
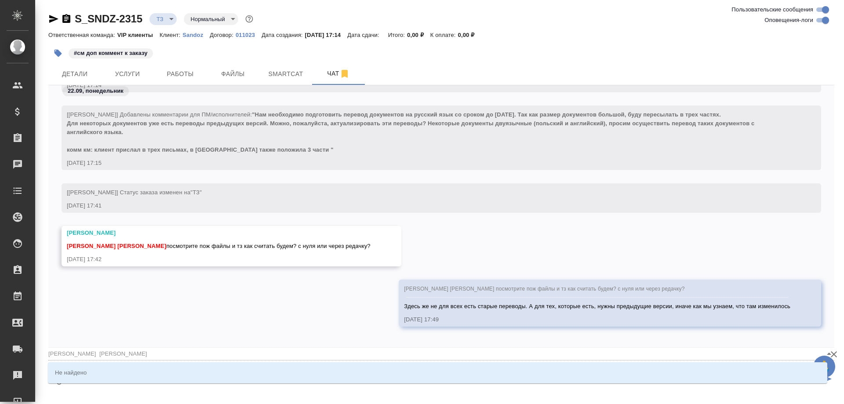
type input "Горшкова Вл"
type textarea "@Горшкова В Можно попробовать у нас на драйве поискать предыдущие версии"
type input "Горшкова В"
type textarea "@Горшкова Ва Можно попробовать у нас на драйве поискать предыдущие версии"
type input "Горшкова Ва"
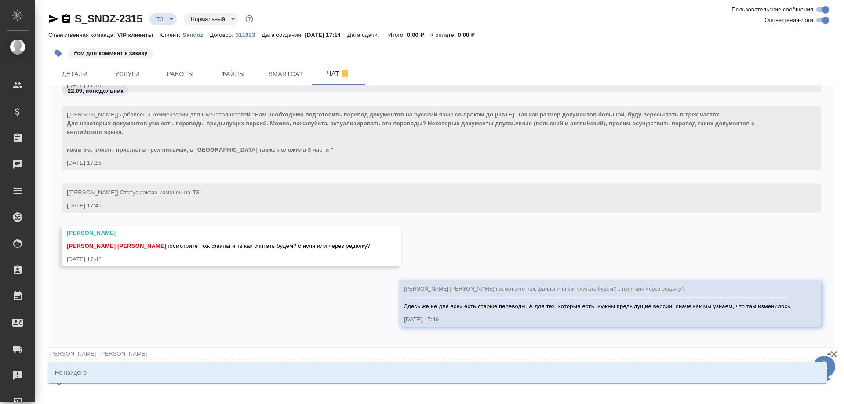
type textarea "@Горшкова Вал Можно попробовать у нас на драйве поискать предыдущие версии"
type input "Горшкова Вал"
type textarea "@Горшкова Вале Можно попробовать у нас на драйве поискать предыдущие версии"
type input "Горшкова Вале"
type textarea "@Горшкова Вален Можно попробовать у нас на драйве поискать предыдущие версии"
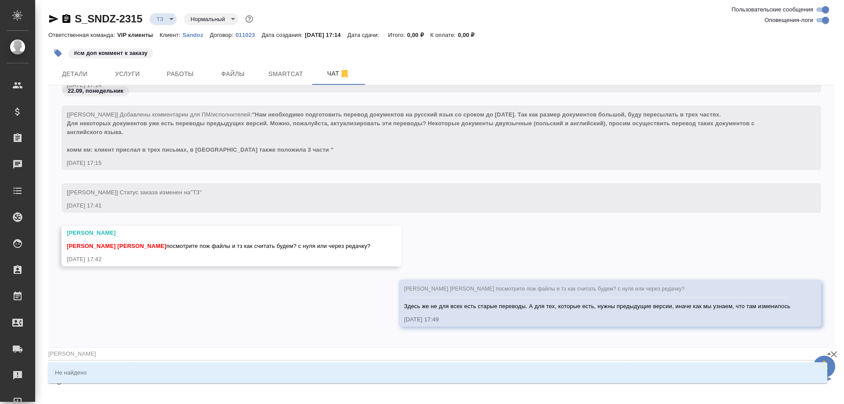
type input "Горшкова Вален"
type textarea "@Горшкова Валент Можно попробовать у нас на драйве поискать предыдущие версии"
type input "Горшкова Валент"
type textarea "@Горшкова Валенти Можно попробовать у нас на драйве поискать предыдущие версии"
type input "Горшкова Валенти"
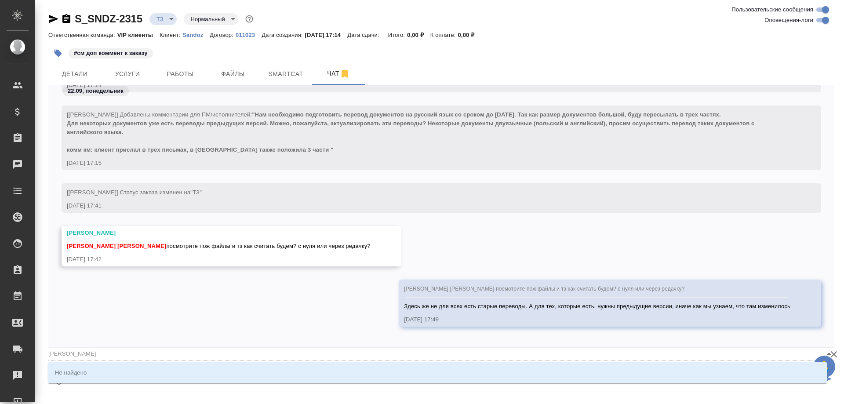
type textarea "@Горшкова Валентин Можно попробовать у нас на драйве поискать предыдущие версии"
type input "Горшкова Валентин"
type textarea "@Горшкова Валентина Можно попробовать у нас на драйве поискать предыдущие версии"
type input "Горшкова Валентина"
type textarea "@Горшкова Валентина Можно попробовать у нас на драйве поискать предыдущие версии"
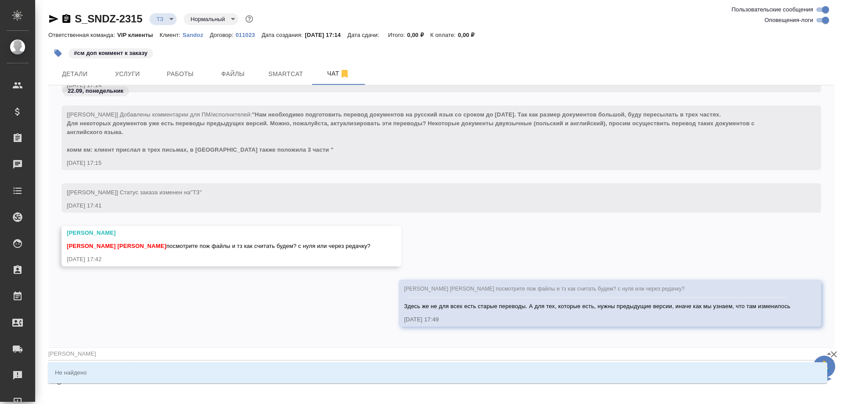
click at [477, 244] on div "Кабаргина Анна Горшкова Валентина Соловьева Елена посмотрите пож файлы и тз как…" at bounding box center [441, 253] width 786 height 54
click at [472, 403] on div ".cls-1 fill:#fff; AWATERA Solovyova Elena Клиенты Спецификации Заказы 0 Чаты To…" at bounding box center [422, 202] width 844 height 404
click at [469, 400] on div ".cls-1 fill:#fff; AWATERA Solovyova Elena Клиенты Спецификации Заказы 0 Чаты To…" at bounding box center [422, 202] width 844 height 404
click at [833, 353] on icon "button" at bounding box center [834, 354] width 6 height 6
click at [146, 355] on input "Горшкова Валентина" at bounding box center [427, 354] width 758 height 12
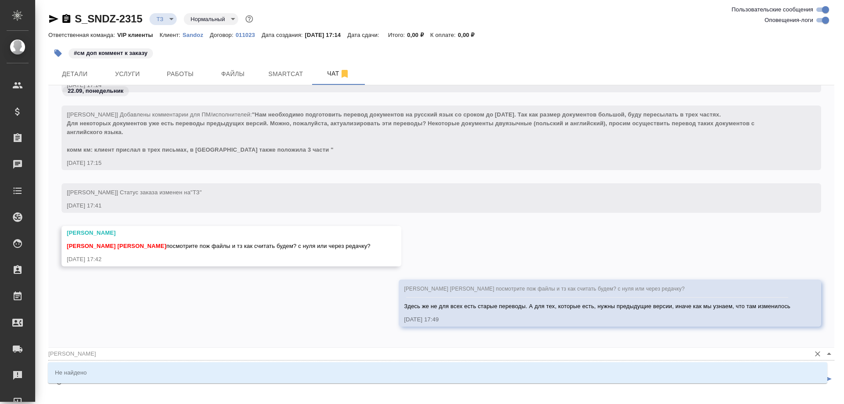
type input "Горшкова Валентина"
click at [815, 352] on icon "Очистить" at bounding box center [817, 354] width 5 height 5
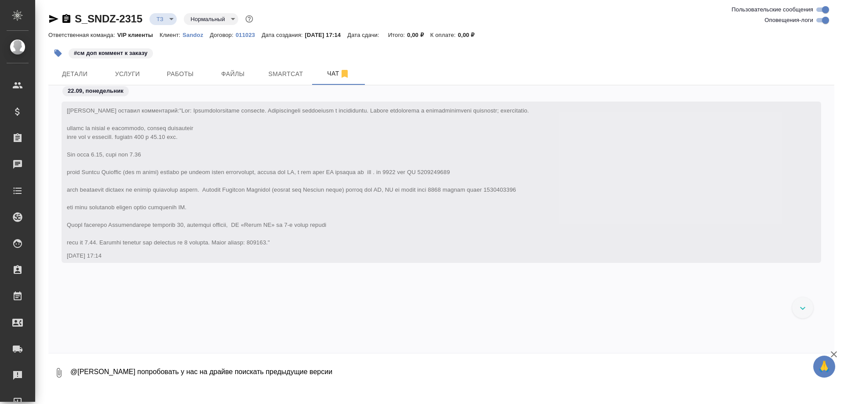
scroll to position [213, 0]
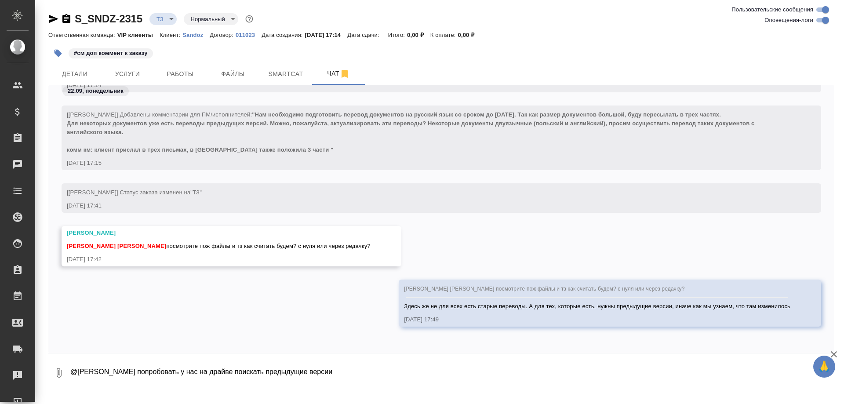
click at [113, 370] on textarea "@[PERSON_NAME] попробовать у нас на драйве поискать предыдущие версии" at bounding box center [451, 373] width 765 height 30
drag, startPoint x: 147, startPoint y: 376, endPoint x: 62, endPoint y: 376, distance: 84.9
click at [62, 376] on div "0 @[PERSON_NAME] попробовать у нас на драйве поискать предыдущие версии" at bounding box center [441, 373] width 786 height 30
click at [323, 374] on textarea "Можно попробовать у нас на драйве поискать предыдущие версии" at bounding box center [444, 373] width 750 height 30
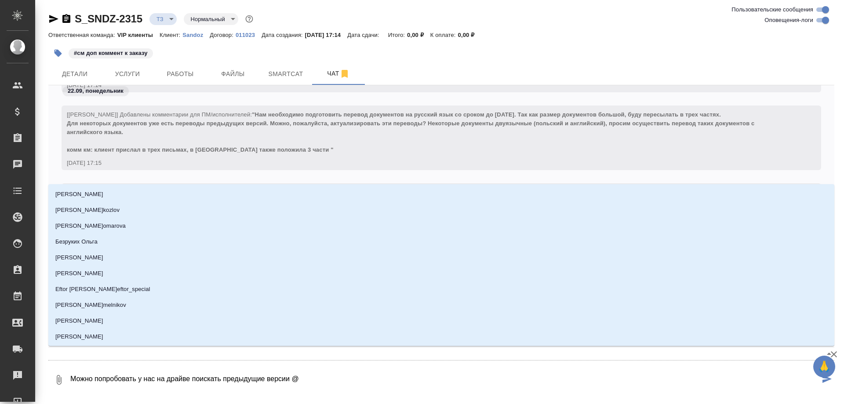
type textarea "Можно попробовать у нас на драйве поискать предыдущие версии @Г"
type input "Г"
type textarea "Можно попробовать у нас на драйве поискать предыдущие версии @Го"
type input "Го"
type textarea "Можно попробовать у нас на драйве поискать предыдущие версии @Гор"
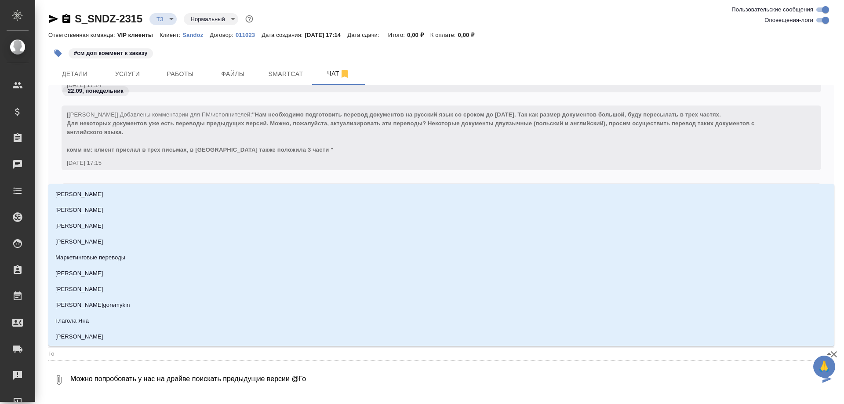
type input "Гор"
type textarea "Можно попробовать у нас на драйве поискать предыдущие версии @Горш"
type input "Горш"
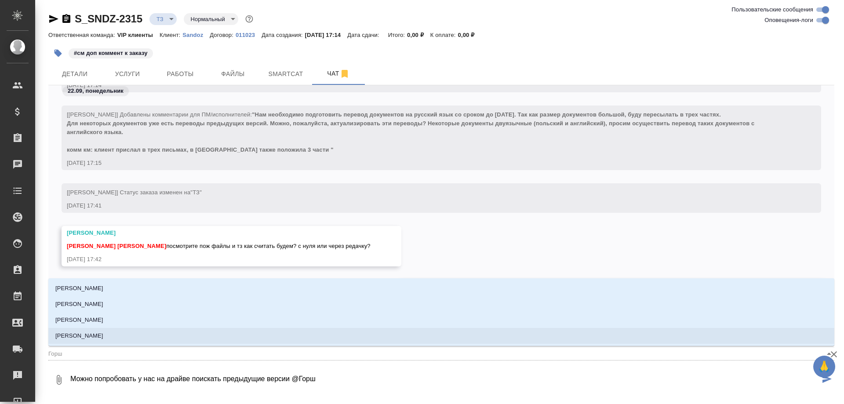
click at [118, 334] on li "[PERSON_NAME]" at bounding box center [441, 336] width 786 height 16
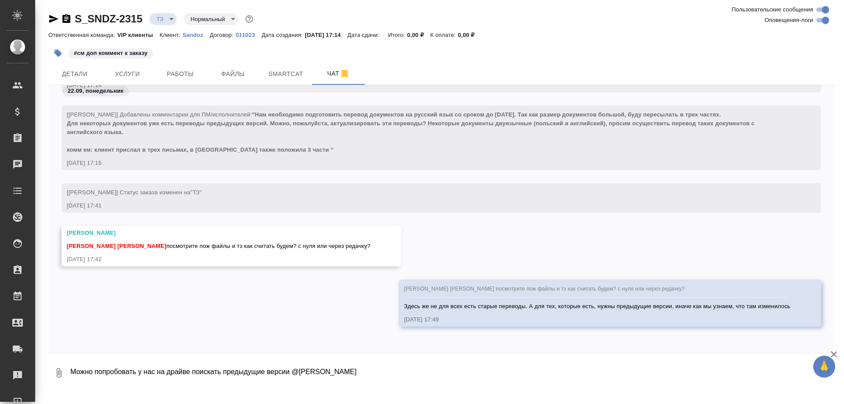
type textarea "Можно попробовать у нас на драйве поискать предыдущие версии @[PERSON_NAME]"
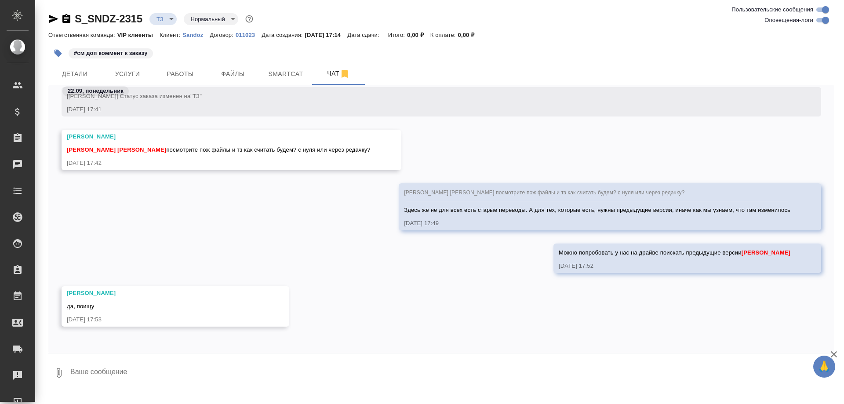
scroll to position [1776, 0]
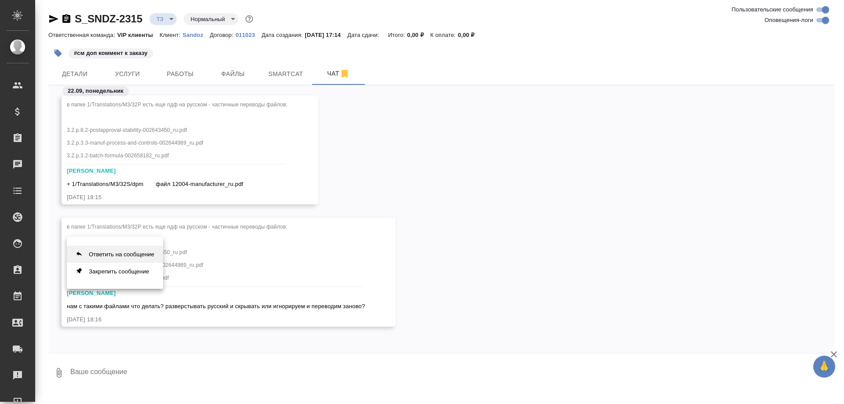
click at [150, 255] on button "Ответить на сообщение" at bounding box center [115, 254] width 96 height 17
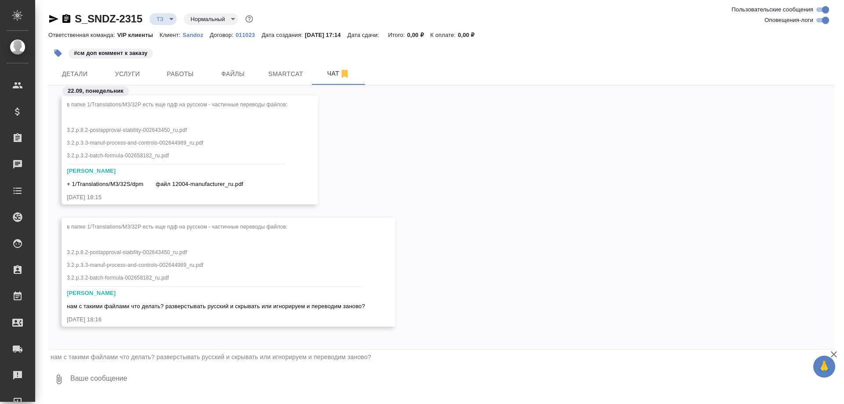
click at [176, 377] on textarea at bounding box center [451, 379] width 765 height 30
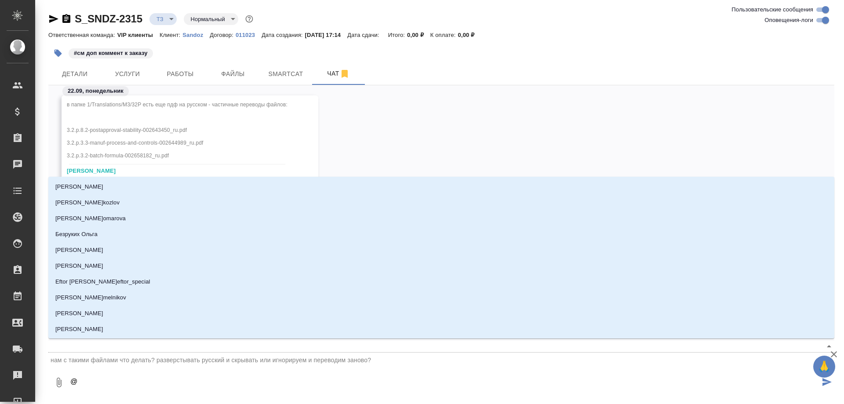
type textarea "@К"
type input "[PERSON_NAME]"
type textarea "@Ка"
type input "Ка"
type textarea "@Каб"
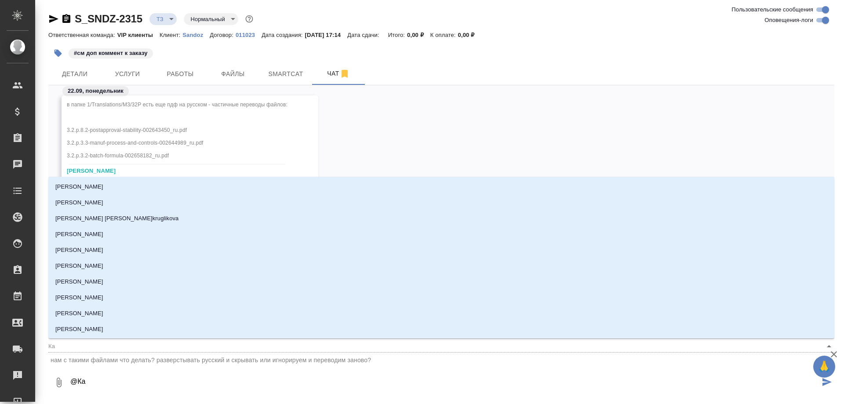
type input "Каб"
type textarea "@Каба"
type input "Каба"
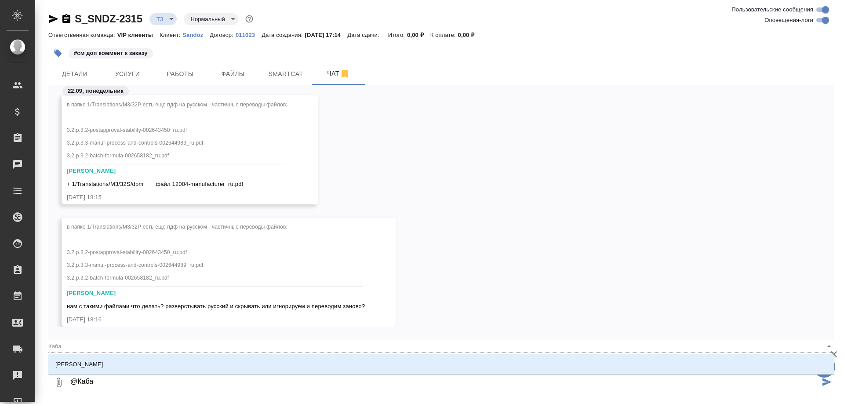
type textarea "@[GEOGRAPHIC_DATA]"
type input "Кабар"
type textarea "@[GEOGRAPHIC_DATA]"
type input "Кабарг"
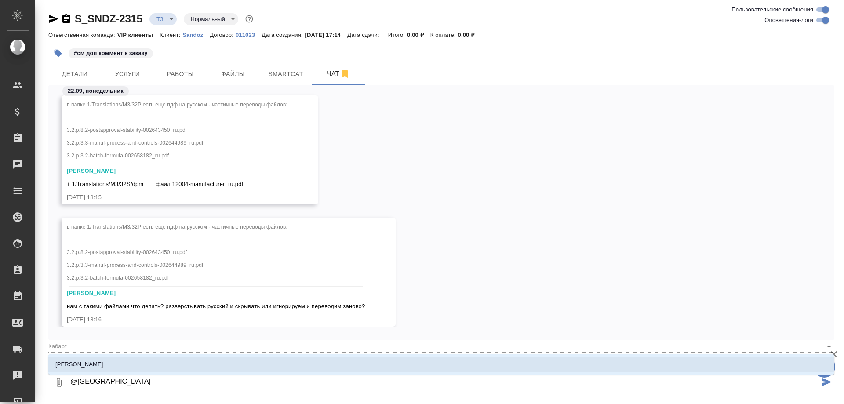
click at [165, 364] on li "[PERSON_NAME]" at bounding box center [441, 365] width 786 height 16
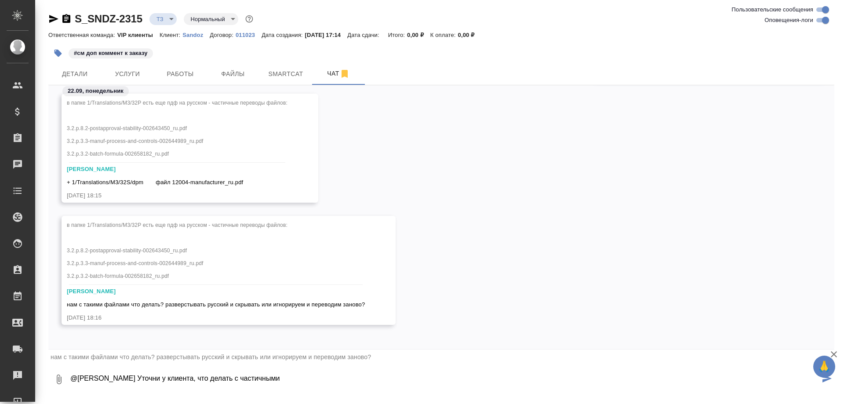
scroll to position [1478, 0]
type textarea "@[PERSON_NAME] Уточни у клиента, что делать с файлами пдф на русском?"
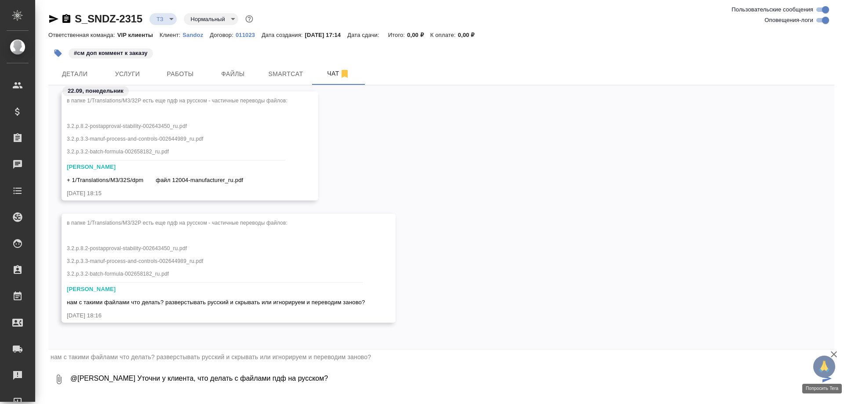
click at [825, 376] on button "🙏" at bounding box center [824, 367] width 22 height 22
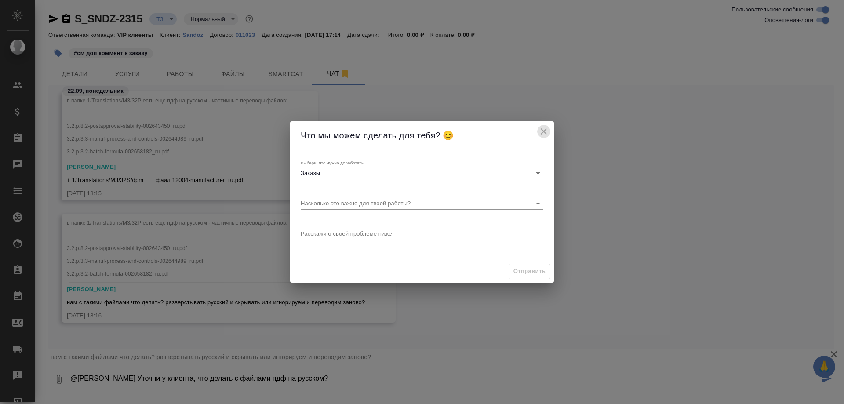
click at [542, 132] on icon "close" at bounding box center [544, 131] width 11 height 11
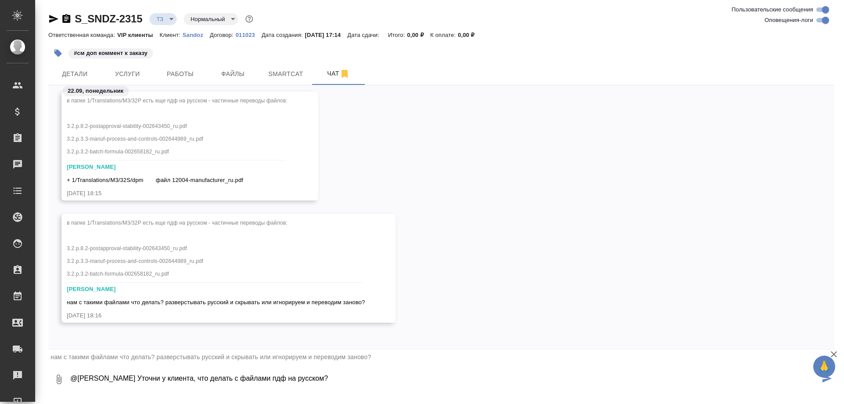
click at [827, 380] on icon "submit" at bounding box center [827, 379] width 9 height 8
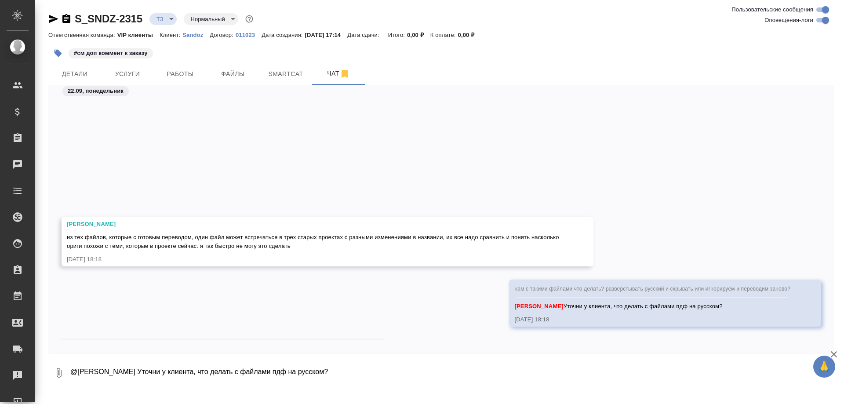
scroll to position [1757, 0]
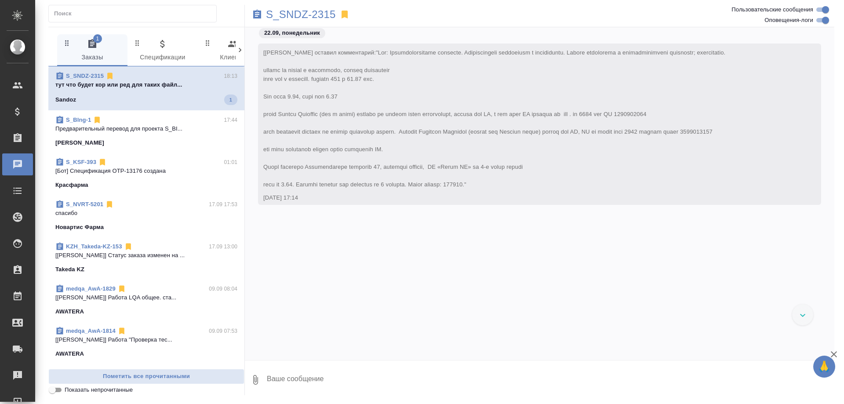
scroll to position [1305, 0]
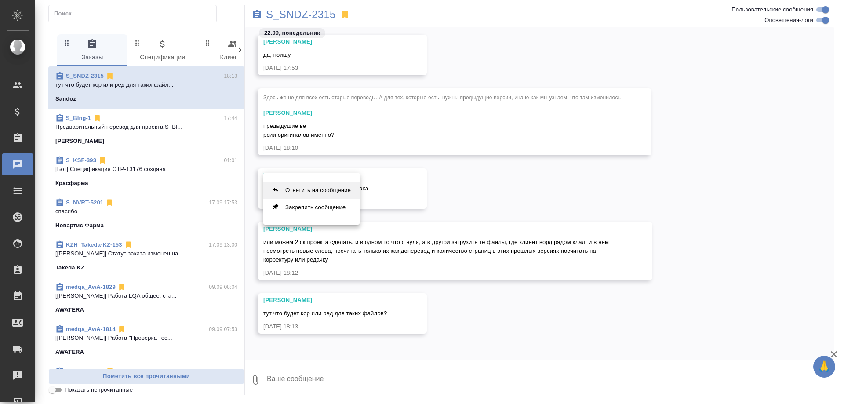
click at [331, 188] on button "Ответить на сообщение" at bounding box center [311, 190] width 96 height 17
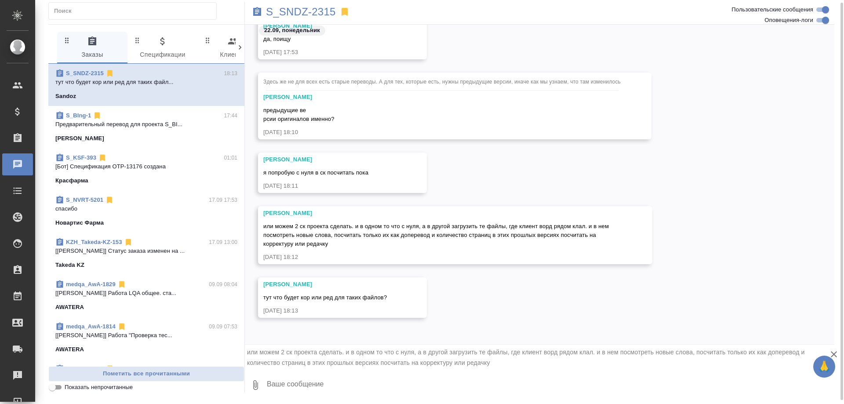
scroll to position [1318, 0]
click at [278, 390] on textarea at bounding box center [550, 385] width 568 height 30
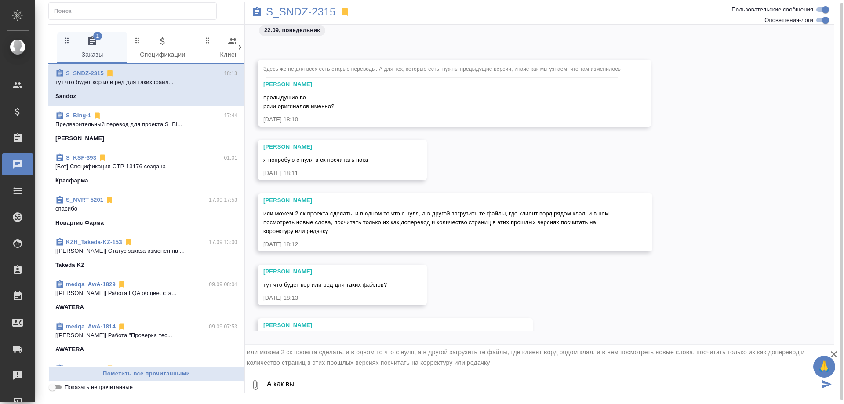
scroll to position [1407, 0]
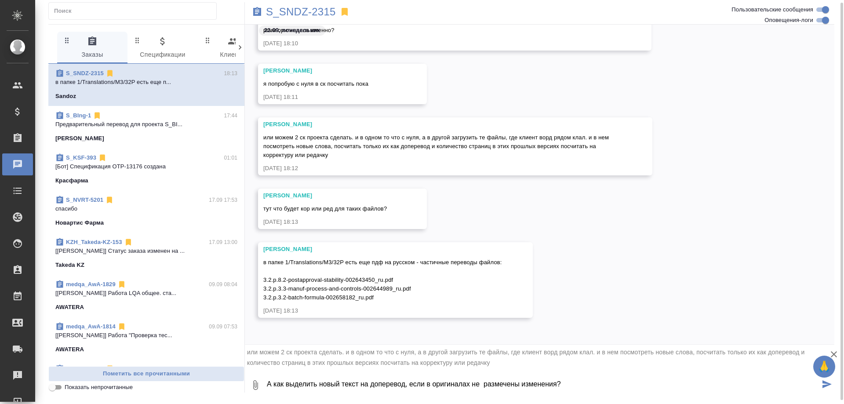
type textarea "А как выделить новый текст на доперевод, если в оригиналах не размечены изменен…"
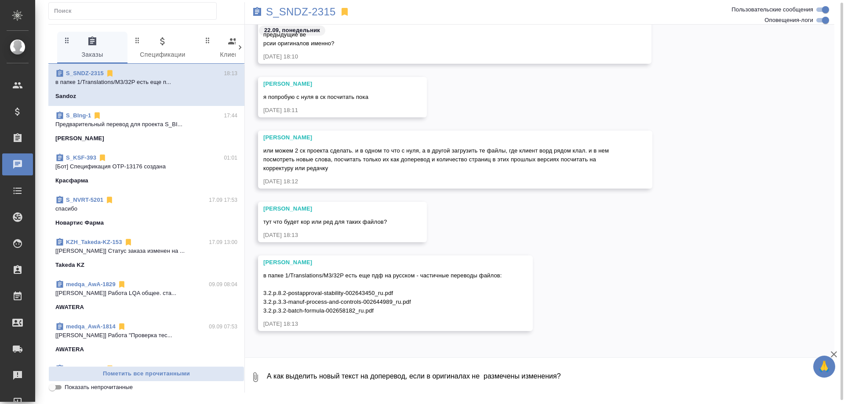
scroll to position [1467, 0]
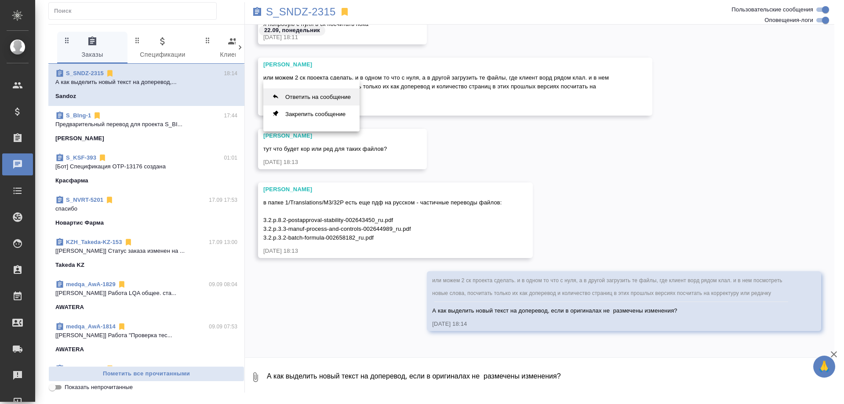
click at [310, 94] on button "Ответить на сообщение" at bounding box center [311, 96] width 96 height 17
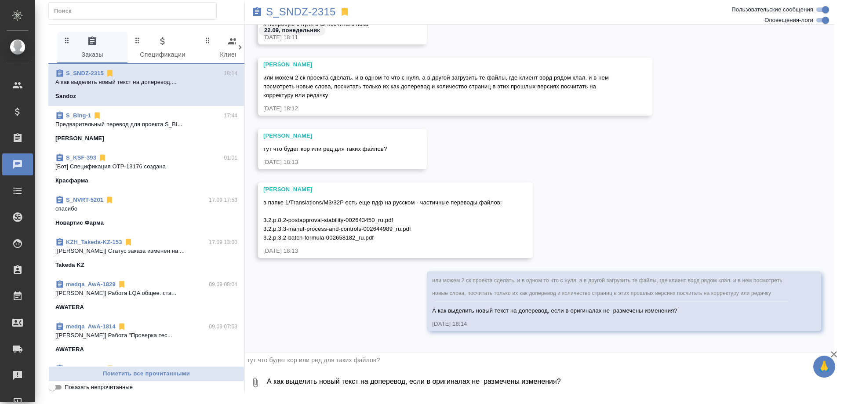
scroll to position [1472, 0]
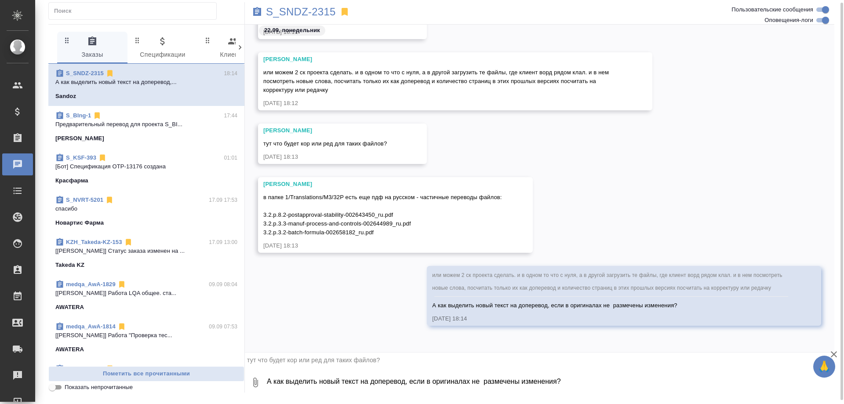
click at [292, 385] on textarea "А как выделить новый текст на доперевод, если в оригиналах не размечены изменен…" at bounding box center [550, 383] width 568 height 30
type textarea "У них есть по договору разница?"
click at [824, 383] on icon "submit" at bounding box center [827, 382] width 9 height 8
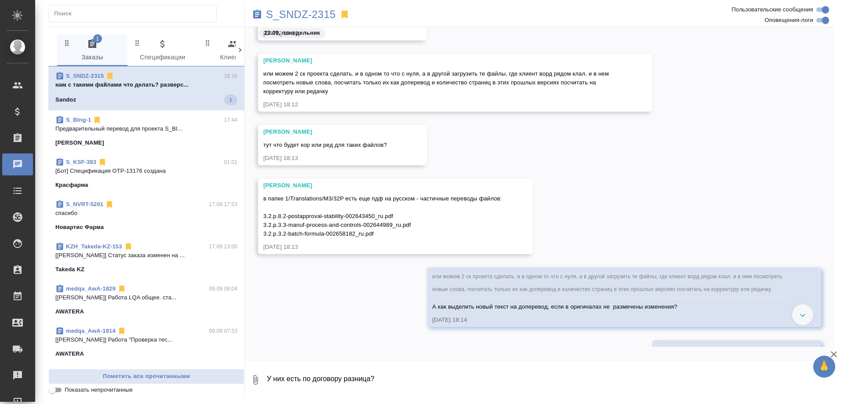
scroll to position [1771, 0]
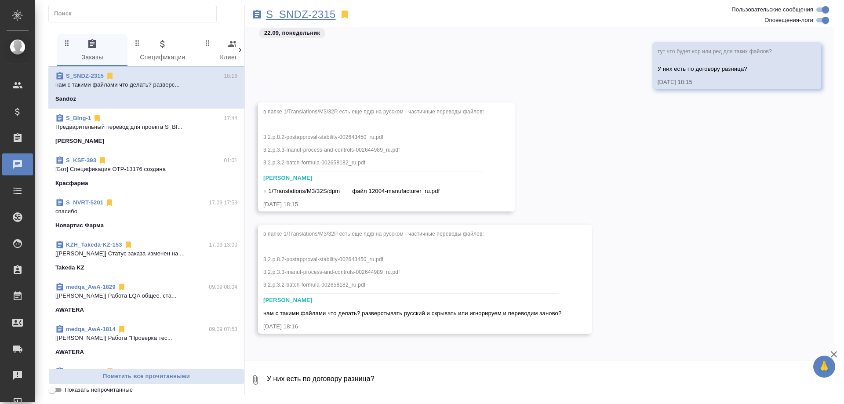
click at [272, 18] on p "S_SNDZ-2315" at bounding box center [301, 14] width 70 height 9
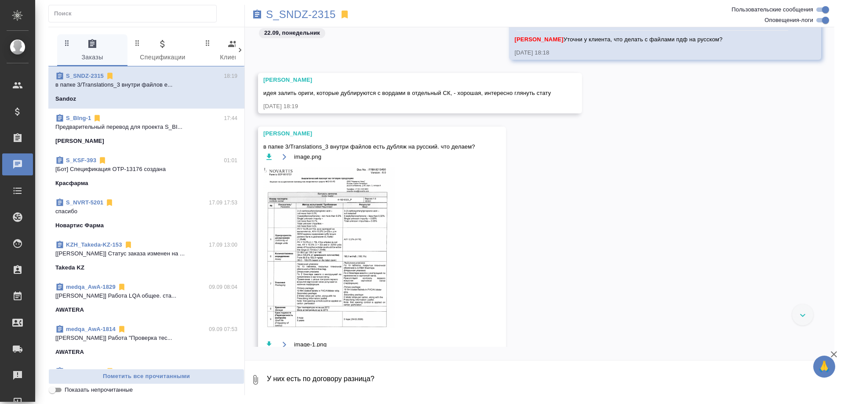
scroll to position [2195, 0]
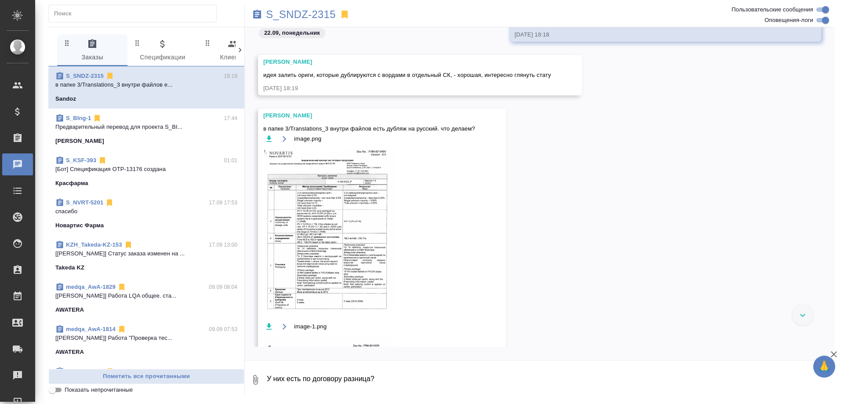
click at [302, 211] on img at bounding box center [329, 230] width 132 height 162
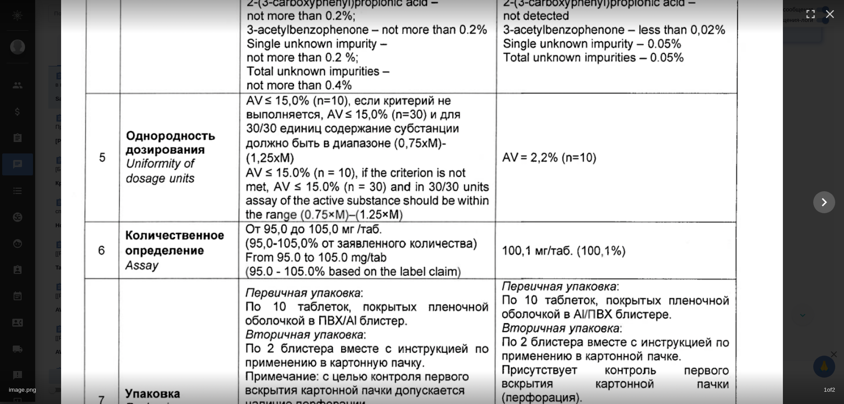
click at [302, 211] on img at bounding box center [422, 202] width 722 height 885
click at [830, 11] on icon "button" at bounding box center [830, 14] width 14 height 14
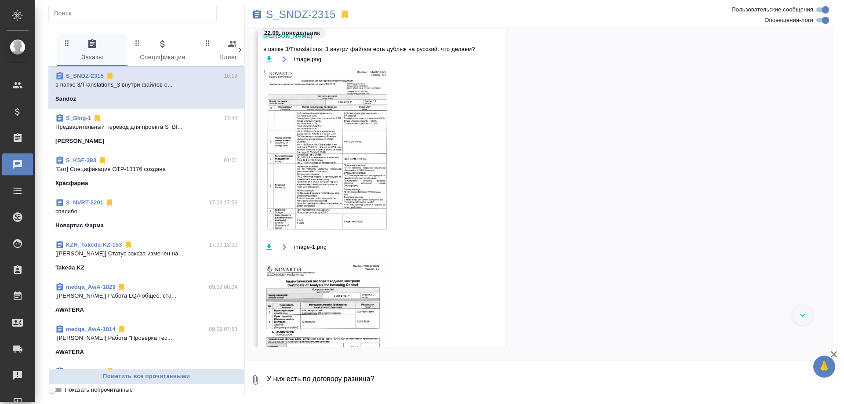
scroll to position [2350, 0]
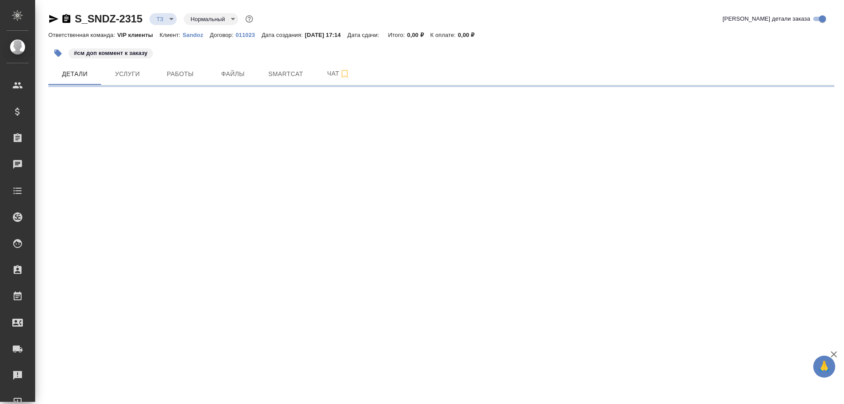
select select "RU"
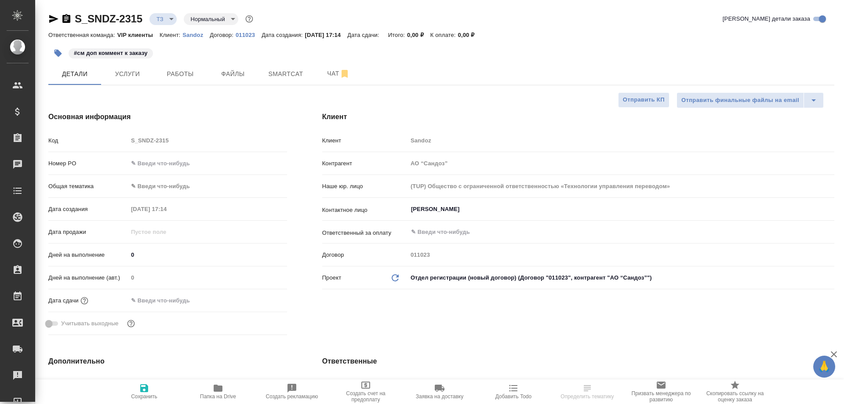
type textarea "x"
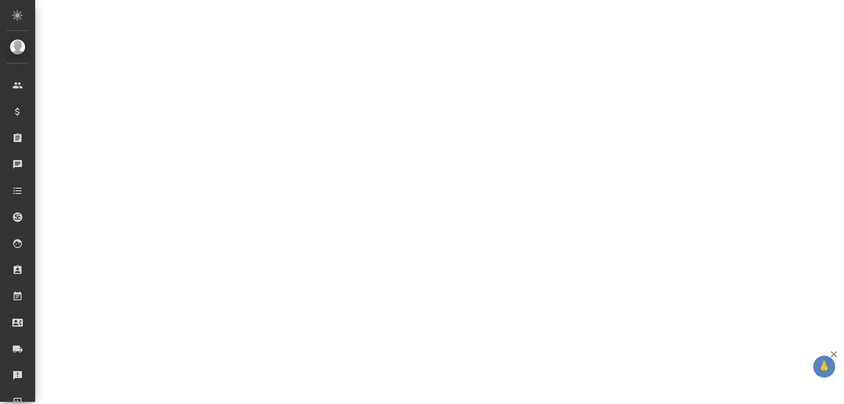
select select "RU"
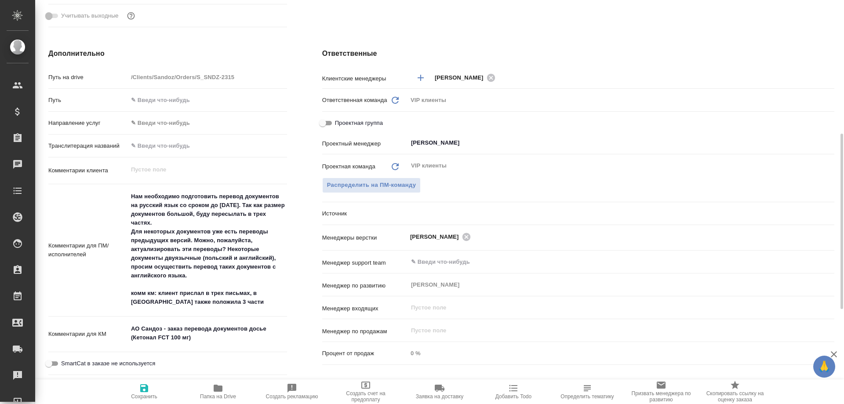
type textarea "x"
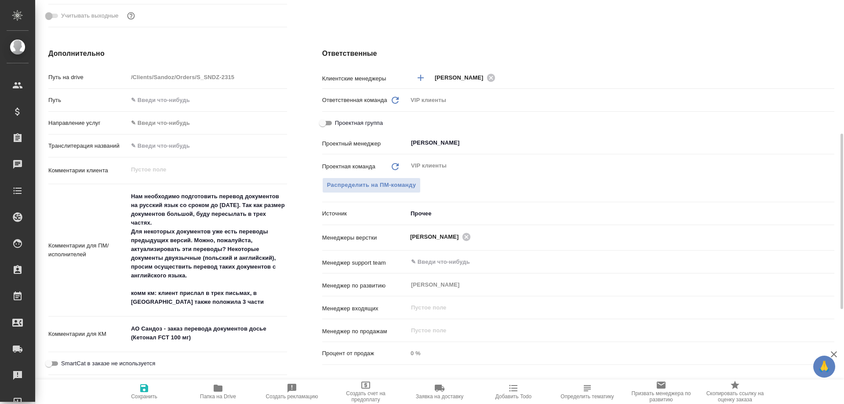
type textarea "x"
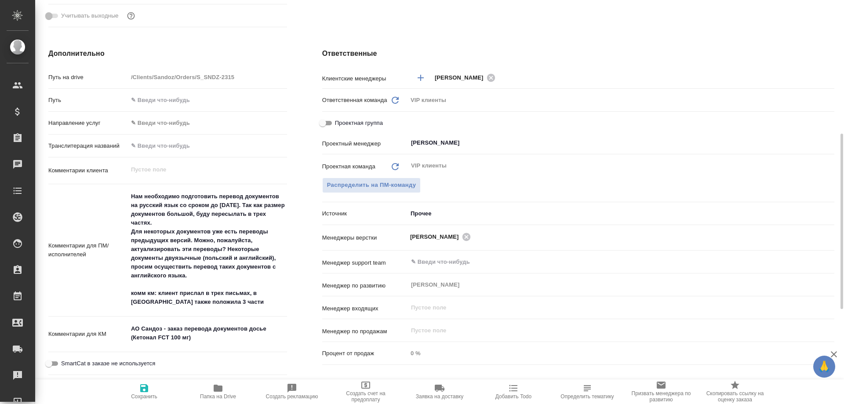
type textarea "x"
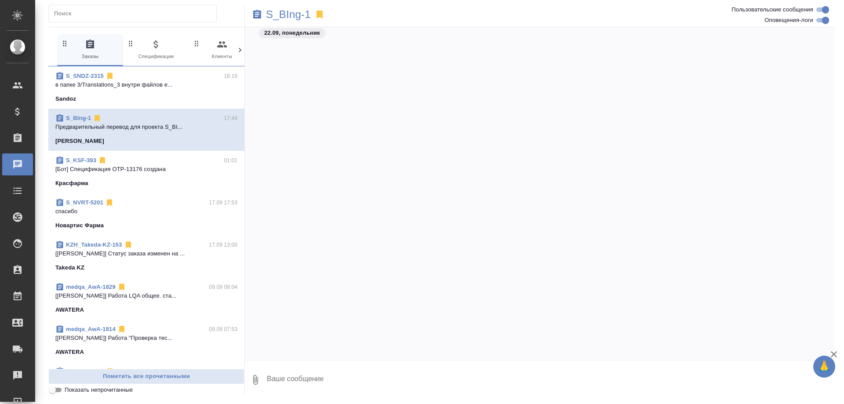
scroll to position [2371, 0]
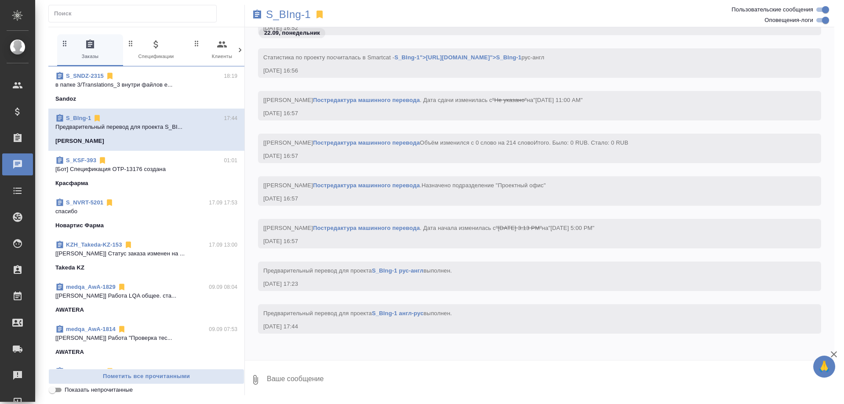
click at [140, 91] on span "S_SNDZ-2315 18:19 в папке 3/Translations_3 внутри файлов е... [GEOGRAPHIC_DATA]" at bounding box center [146, 88] width 182 height 32
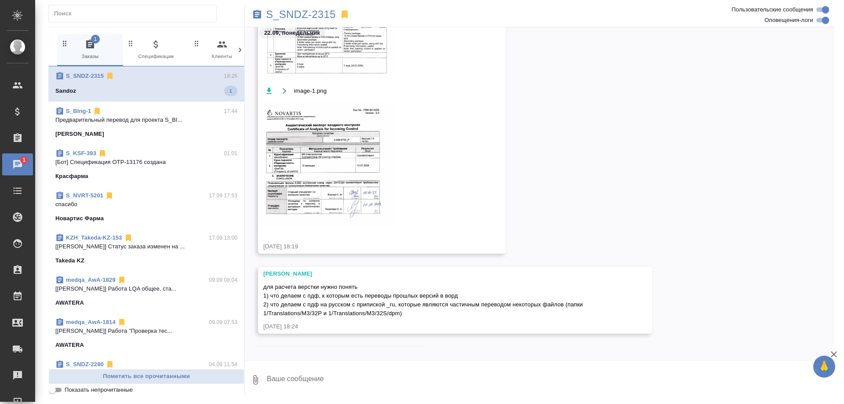
scroll to position [1359, 0]
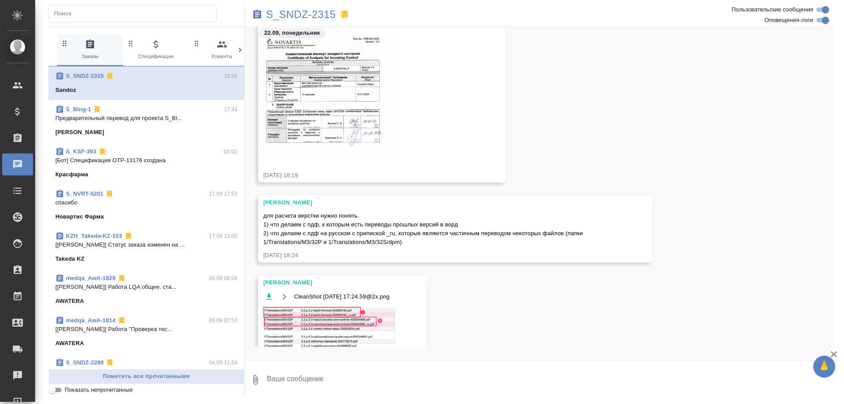
click at [321, 321] on img at bounding box center [329, 339] width 132 height 65
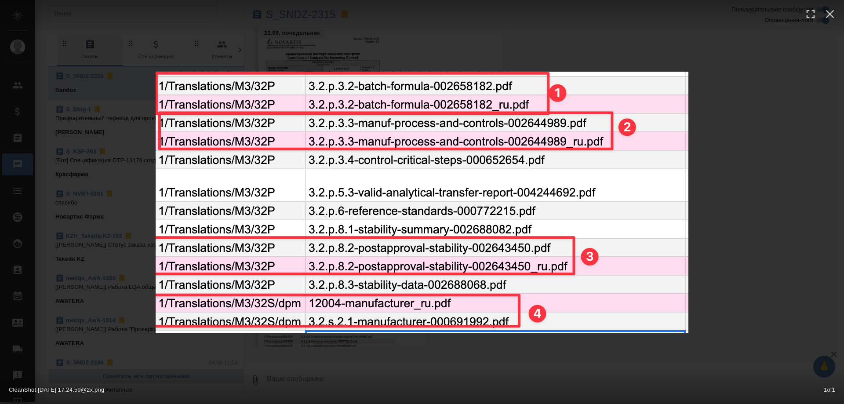
click at [321, 321] on img at bounding box center [422, 202] width 533 height 261
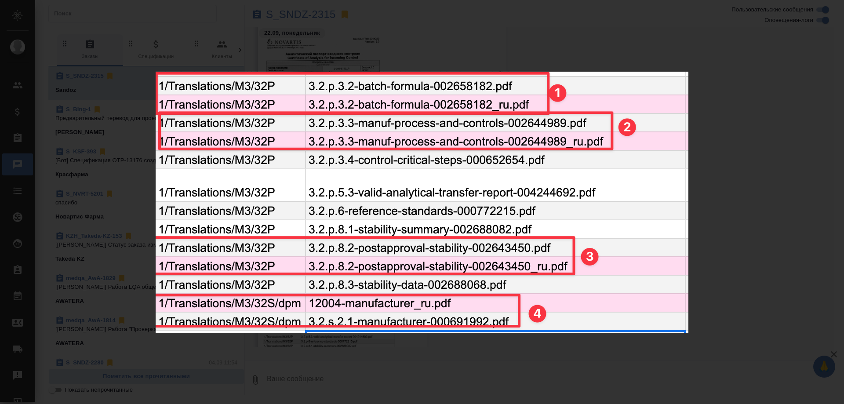
click at [829, 13] on icon "button" at bounding box center [830, 10] width 14 height 14
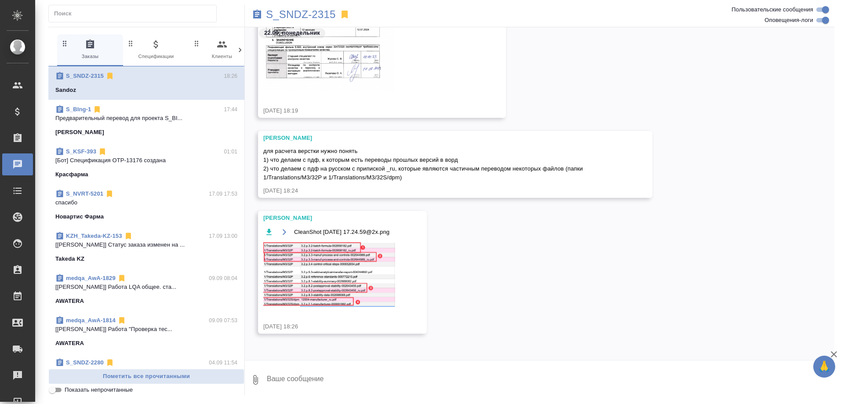
scroll to position [1495, 0]
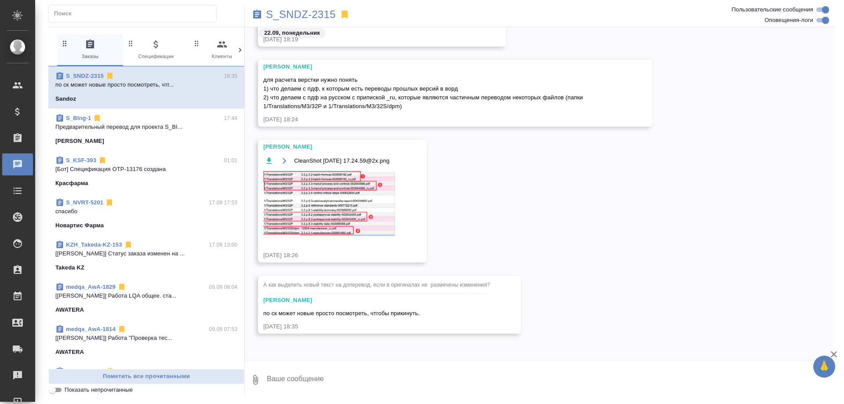
click at [277, 377] on textarea at bounding box center [550, 380] width 568 height 30
type textarea "[PERSON_NAME], это нам не поможет выделить новый текст для доперевода."
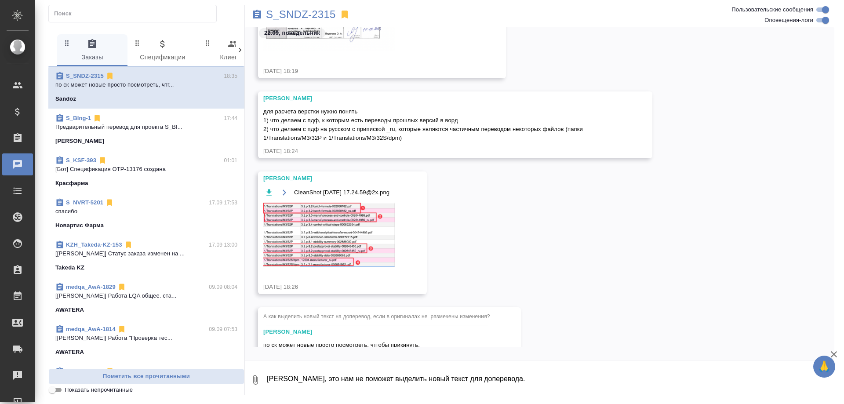
scroll to position [3618, 0]
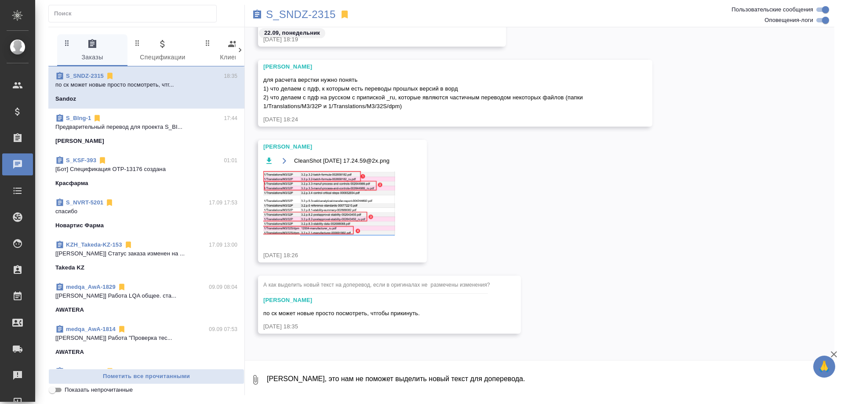
click at [267, 380] on textarea "Аня, это нам не поможет выделить новый текст для доперевода." at bounding box center [550, 380] width 568 height 30
click at [497, 379] on textarea "Аня, это нам не поможет выделить новый текст для доперевода." at bounding box center [550, 380] width 568 height 30
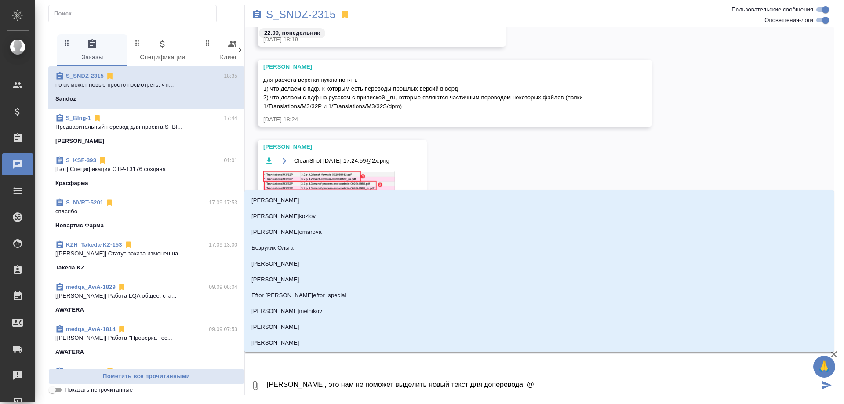
type textarea "Аня, это нам не поможет выделить новый текст для доперевода. @К"
type input "К"
type textarea "Аня, это нам не поможет выделить новый текст для доперевода. @Ка"
type input "Ка"
type textarea "Аня, это нам не поможет выделить новый текст для доперевода. @Каб"
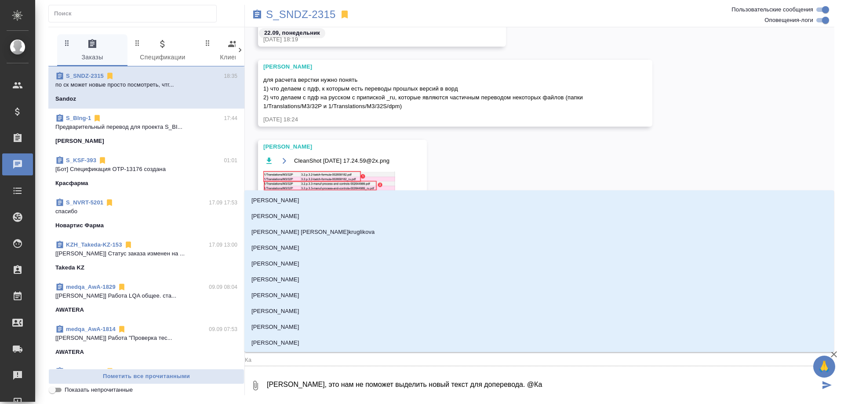
type input "Каб"
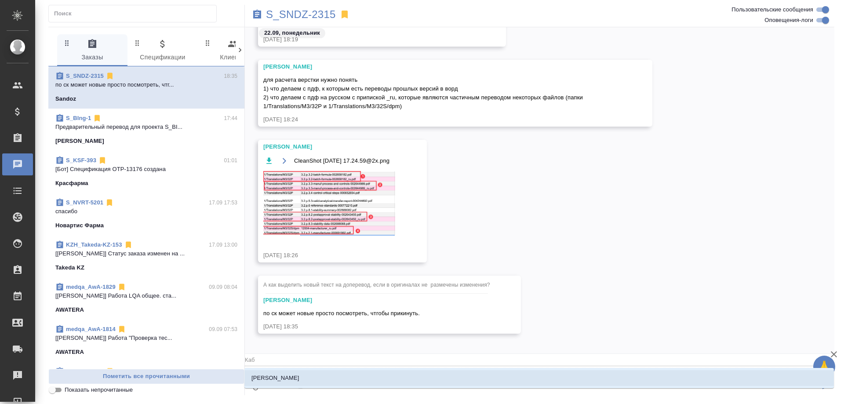
type textarea "Аня, это нам не поможет выделить новый текст для доперевода. @Каба"
type input "Каба"
type textarea "Аня, это нам не поможет выделить новый текст для доперевода. @Кабар"
type input "Кабар"
click at [436, 379] on li "Кабаргина Анна" at bounding box center [539, 378] width 590 height 16
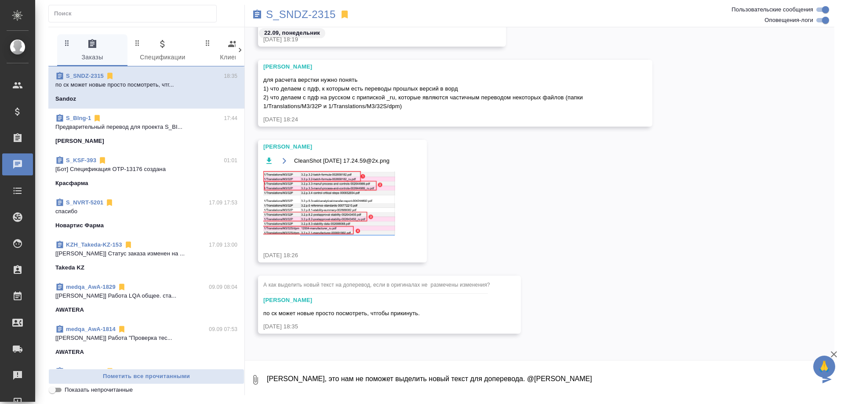
type textarea "Аня, это нам не поможет выделить новый текст для доперевода. @Кабаргина Анна"
click at [829, 380] on icon "submit" at bounding box center [827, 379] width 9 height 8
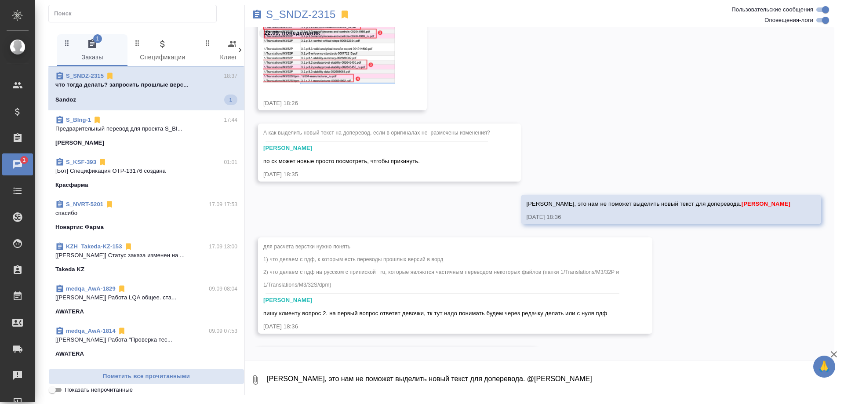
scroll to position [3842, 0]
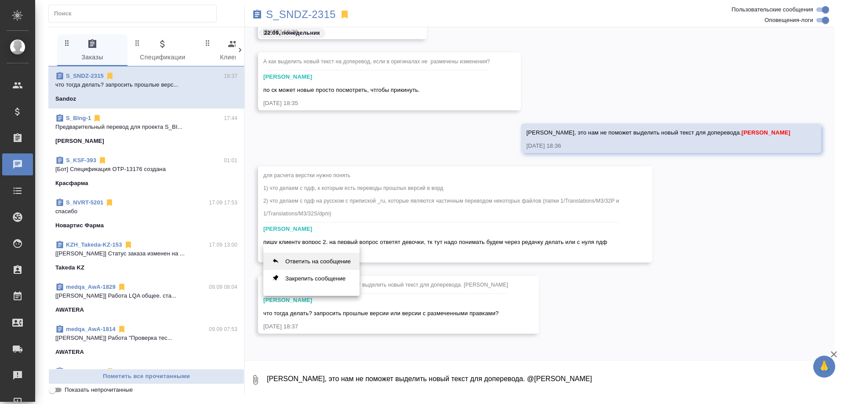
click at [328, 259] on button "Ответить на сообщение" at bounding box center [311, 261] width 96 height 17
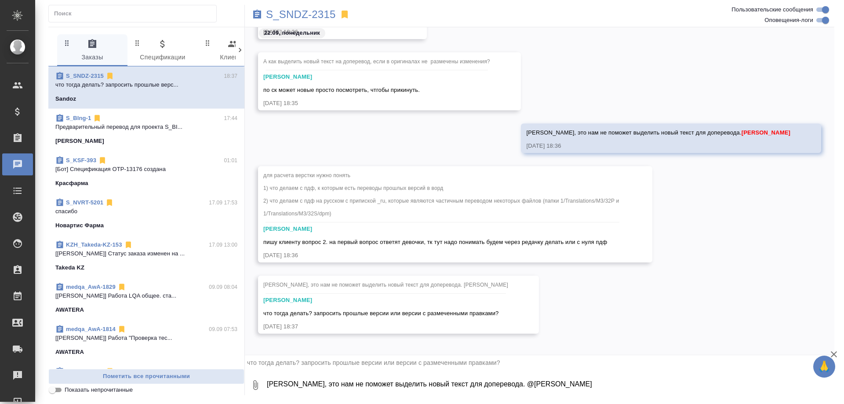
click at [328, 386] on textarea "Аня, это нам не поможет выделить новый текст для доперевода. @Кабаргина Анна" at bounding box center [550, 385] width 568 height 30
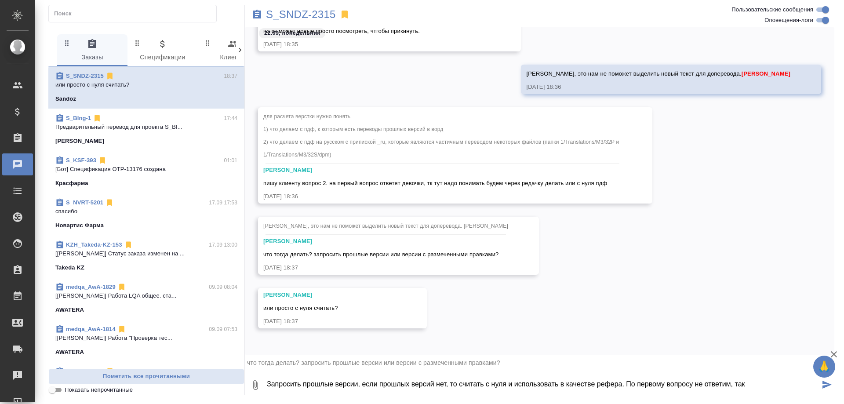
drag, startPoint x: 628, startPoint y: 382, endPoint x: 750, endPoint y: 383, distance: 121.8
click at [750, 383] on textarea "Запросить прошлые версии, если прошлых версий нет, то считать с нуля и использо…" at bounding box center [543, 385] width 554 height 30
click at [560, 383] on textarea "Запросить прошлые версии, если прошлых версий нет, то считать с нуля и использо…" at bounding box center [543, 385] width 554 height 30
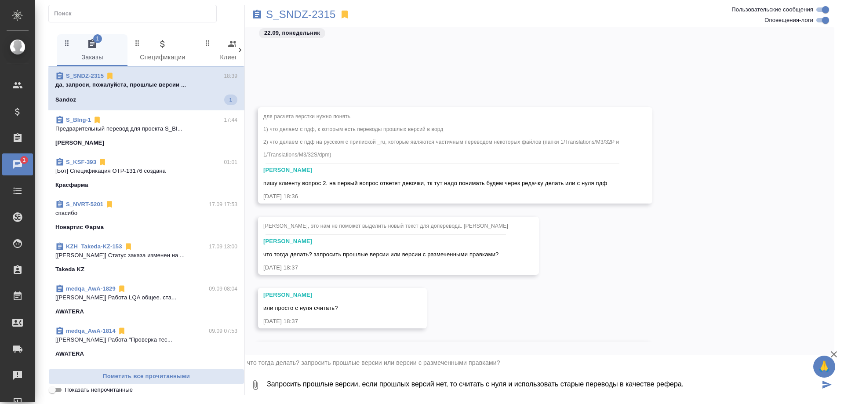
scroll to position [3981, 0]
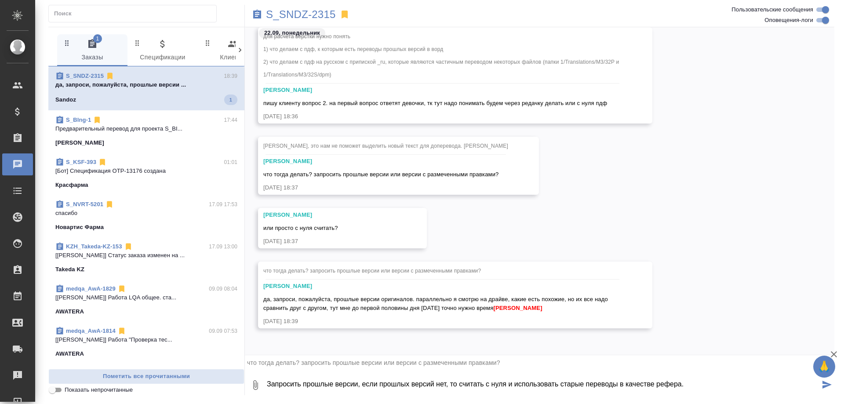
type textarea "Запросить прошлые версии, если прошлых версий нет, то считать с нуля и использо…"
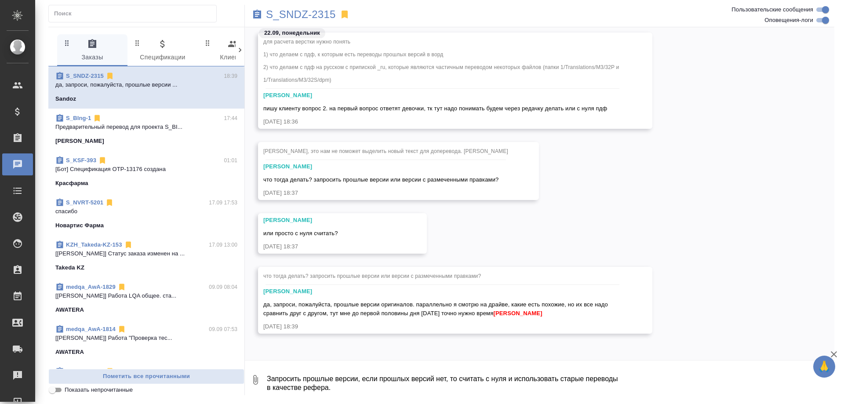
scroll to position [4044, 0]
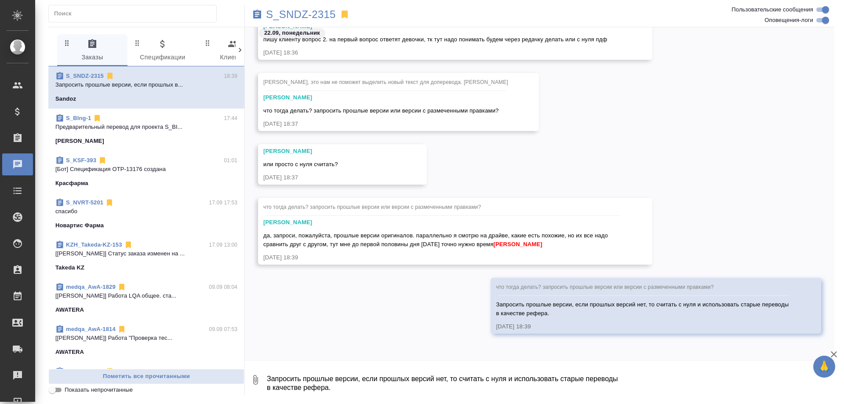
click at [289, 376] on textarea "Запросить прошлые версии, если прошлых версий нет, то считать с нуля и использо…" at bounding box center [550, 380] width 568 height 30
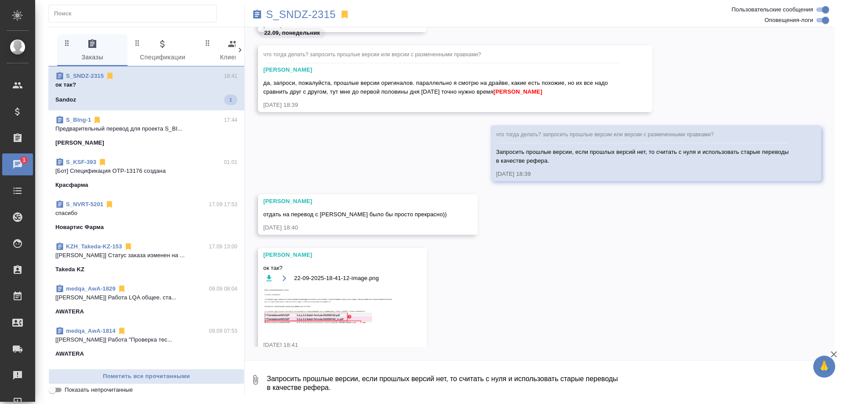
scroll to position [4215, 0]
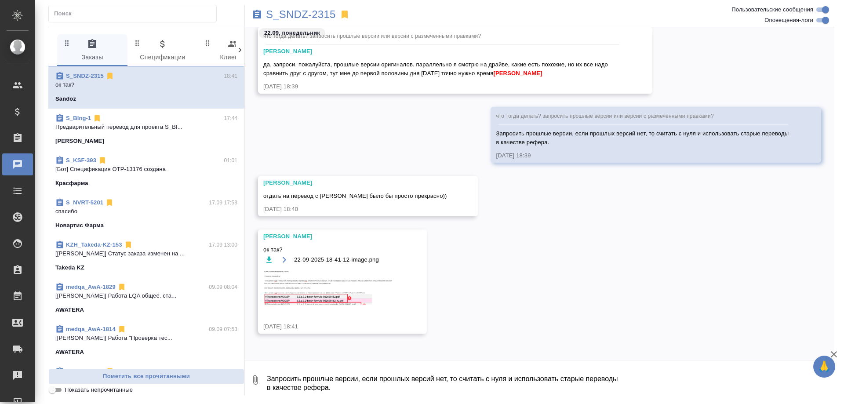
click at [316, 281] on img at bounding box center [329, 288] width 132 height 37
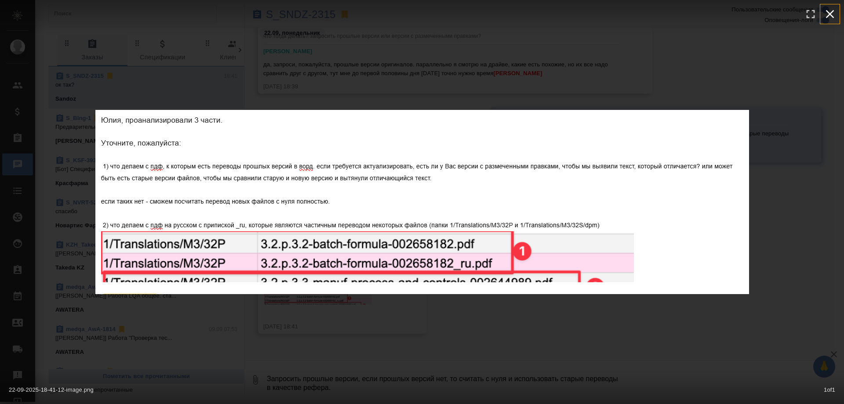
click at [830, 15] on icon "button" at bounding box center [830, 14] width 14 height 14
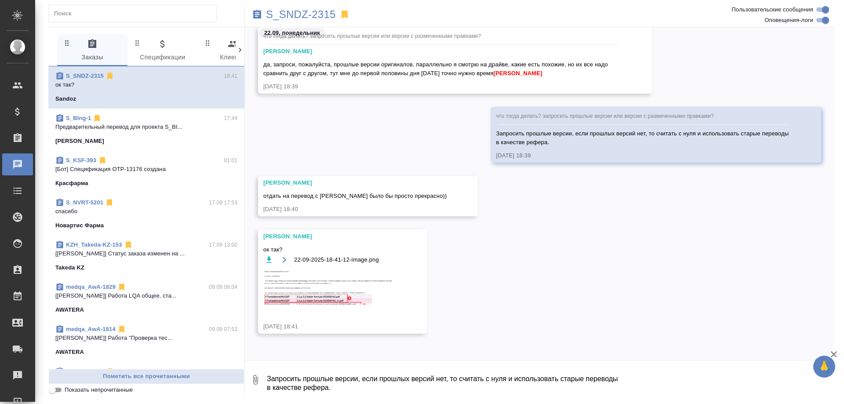
click at [318, 380] on textarea "Запросить прошлые версии, если прошлых версий нет, то считать с нуля и использо…" at bounding box center [550, 380] width 568 height 30
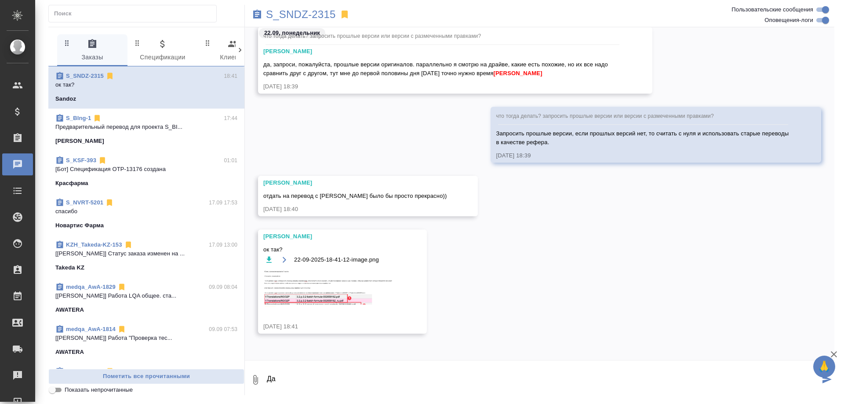
type textarea "Д"
click at [318, 191] on button "Ответить на сообщение" at bounding box center [311, 197] width 96 height 17
click at [279, 383] on textarea at bounding box center [550, 385] width 568 height 30
type textarea "Да"
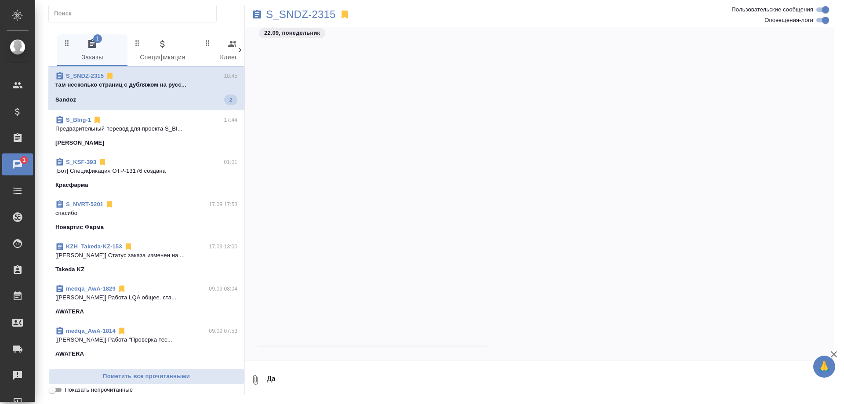
scroll to position [4463, 0]
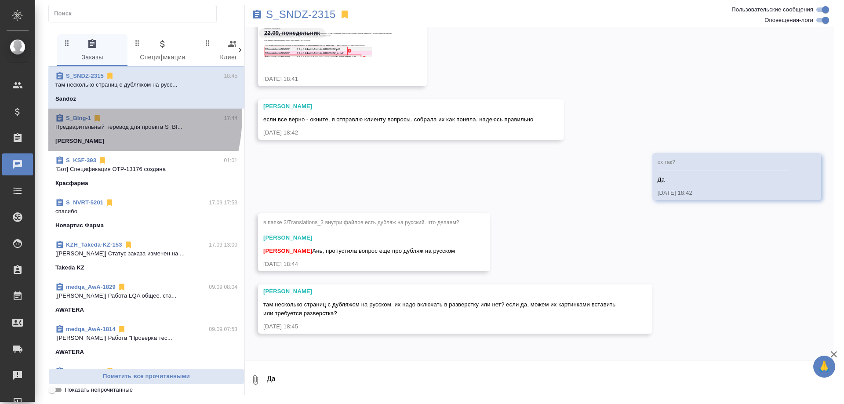
click at [72, 115] on link "S_BIng-1" at bounding box center [78, 118] width 25 height 7
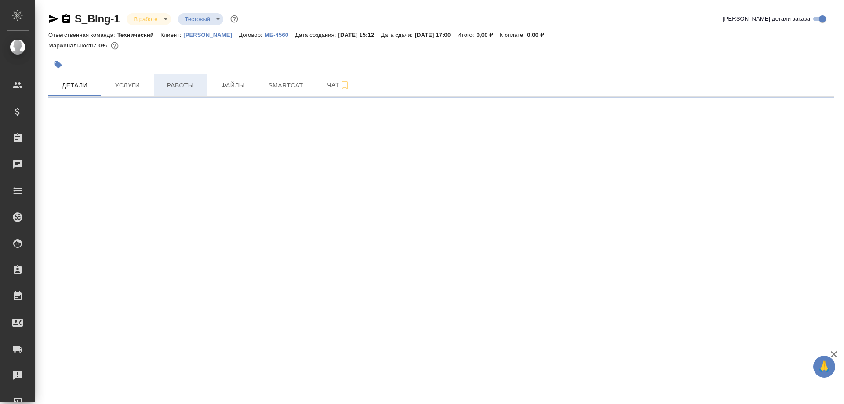
select select "RU"
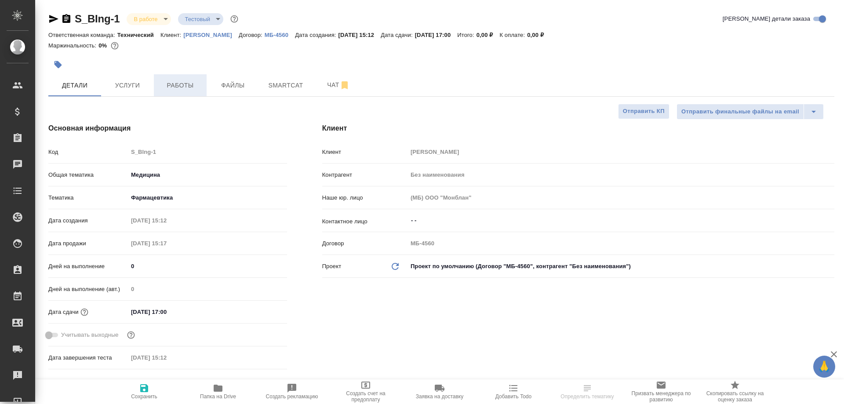
type textarea "x"
type input "[PERSON_NAME]"
click at [173, 86] on span "Работы" at bounding box center [180, 85] width 42 height 11
